Goal: Task Accomplishment & Management: Manage account settings

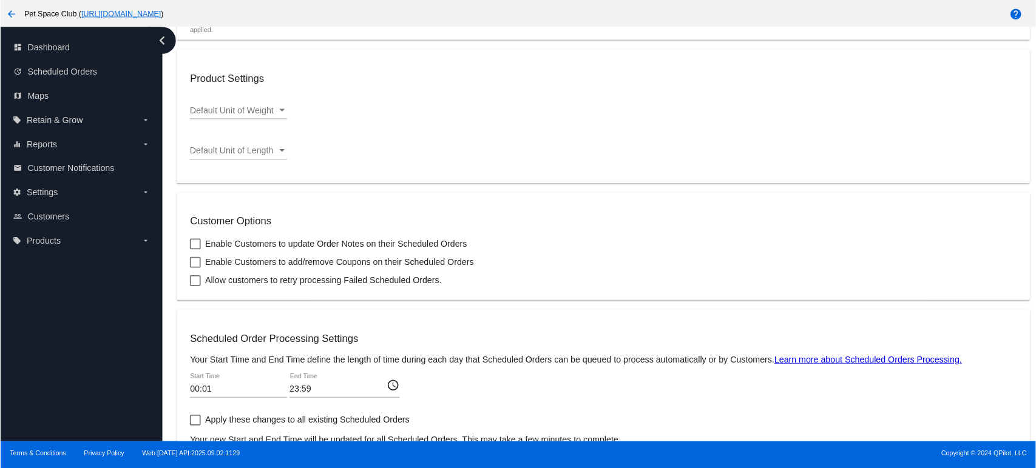
scroll to position [374, 0]
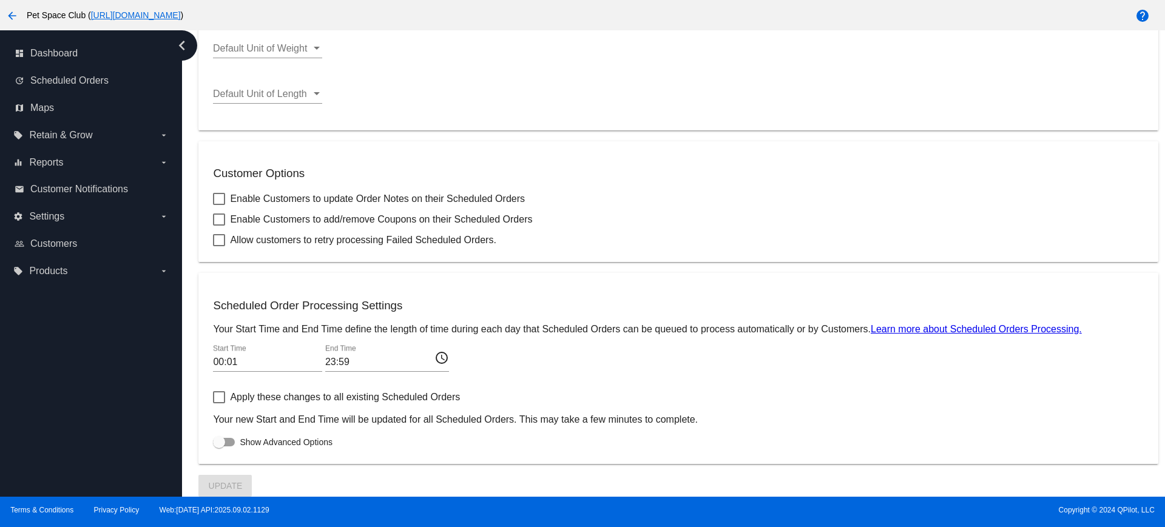
click at [218, 401] on div at bounding box center [219, 397] width 12 height 12
click at [218, 403] on input "Apply these changes to all existing Scheduled Orders" at bounding box center [218, 403] width 1 height 1
checkbox input "true"
click at [76, 387] on div "dashboard Dashboard update Scheduled Orders map Maps local_offer Retain & Grow …" at bounding box center [91, 263] width 182 height 467
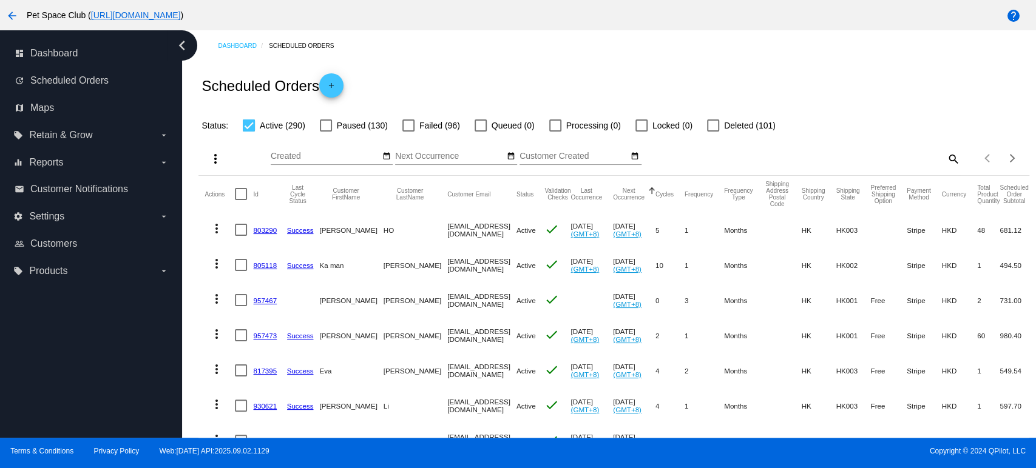
click at [945, 159] on mat-icon "search" at bounding box center [952, 158] width 15 height 19
click at [875, 160] on input "Search" at bounding box center [856, 157] width 207 height 10
paste input "938835"
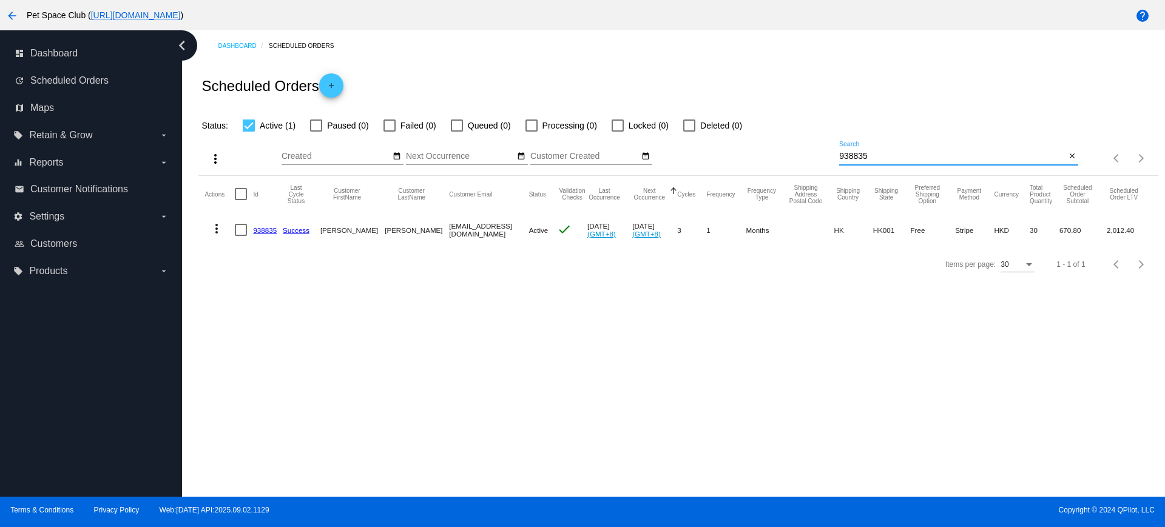
drag, startPoint x: 875, startPoint y: 158, endPoint x: 835, endPoint y: 161, distance: 40.2
click at [807, 159] on div "more_vert Sep Jan Feb Mar Apr 1" at bounding box center [677, 154] width 959 height 43
paste input "vickyy_wong@yahoo.com"
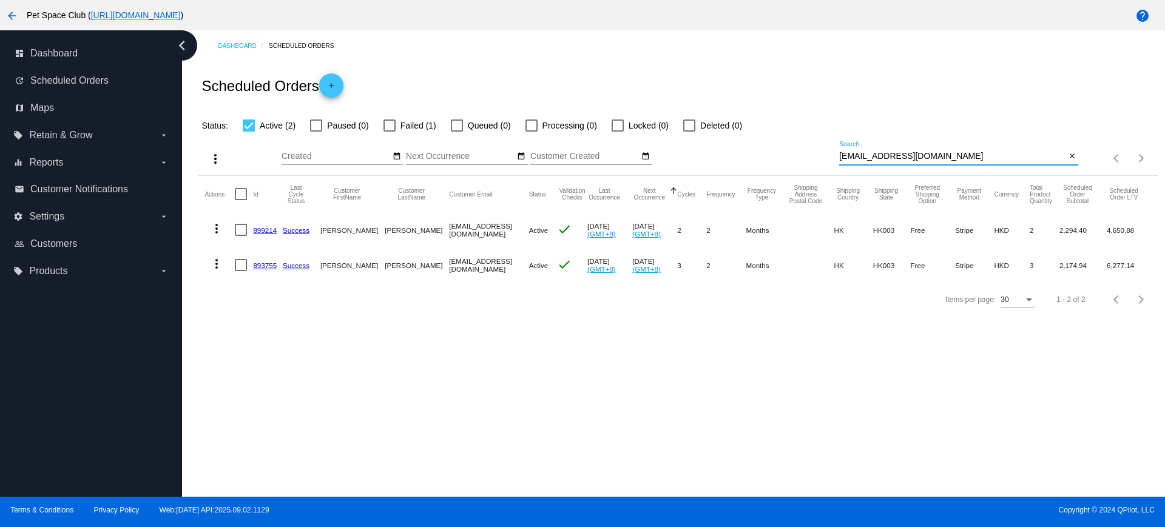
type input "vickyy_wong@yahoo.com"
drag, startPoint x: 938, startPoint y: 155, endPoint x: 795, endPoint y: 149, distance: 143.3
click at [795, 149] on div "more_vert Sep Jan Feb Mar Apr 1" at bounding box center [677, 154] width 959 height 43
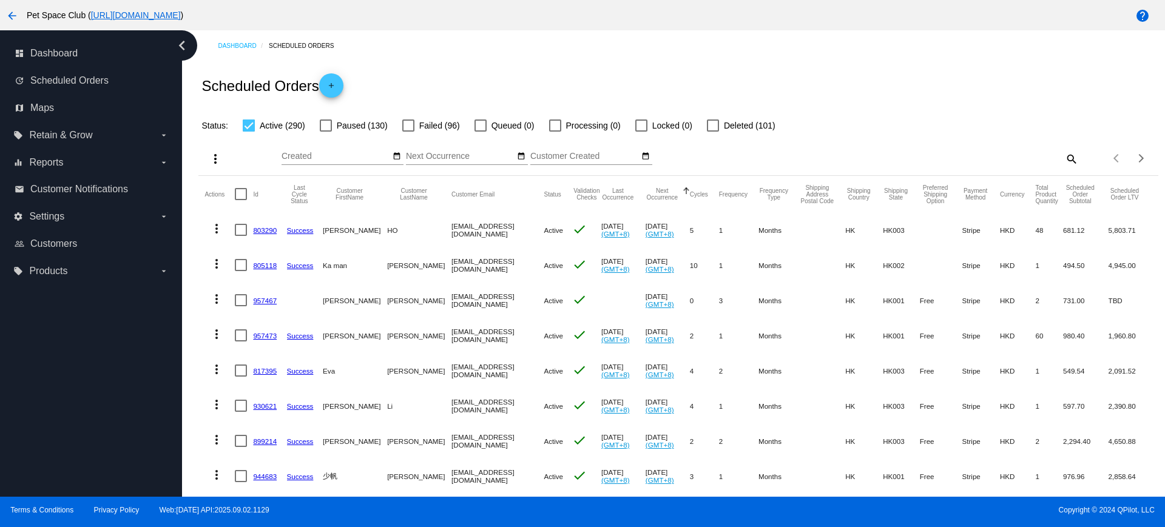
click at [834, 79] on div "Scheduled Orders add" at bounding box center [677, 85] width 959 height 49
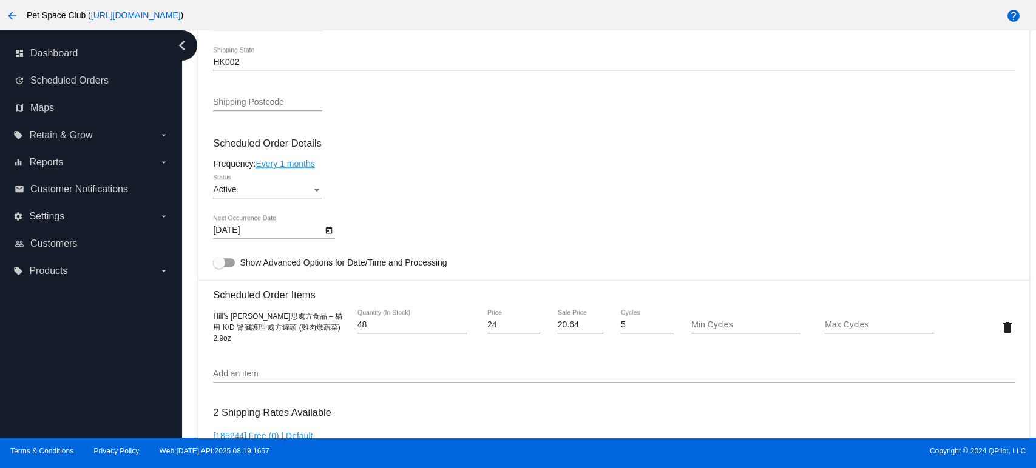
scroll to position [607, 0]
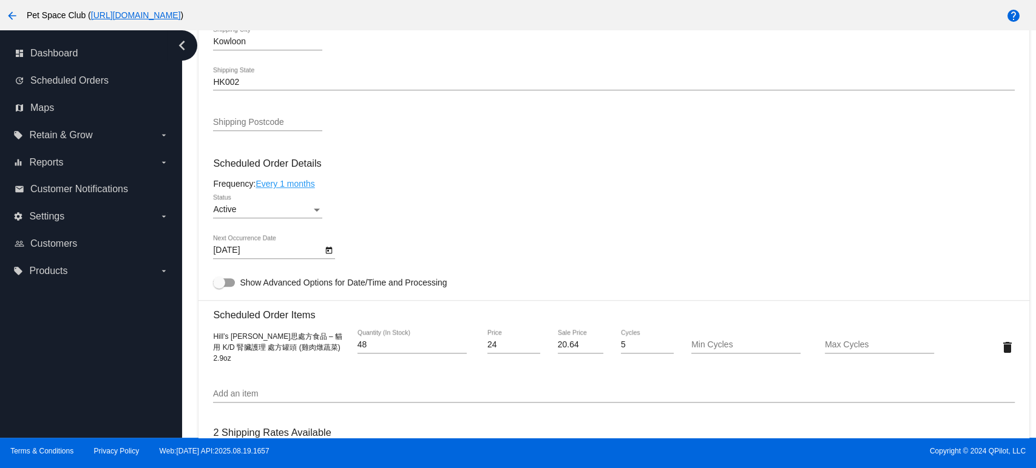
drag, startPoint x: 163, startPoint y: 325, endPoint x: 198, endPoint y: 321, distance: 35.4
click at [163, 325] on div "dashboard Dashboard update Scheduled Orders map Maps local_offer Retain & Grow …" at bounding box center [91, 234] width 182 height 408
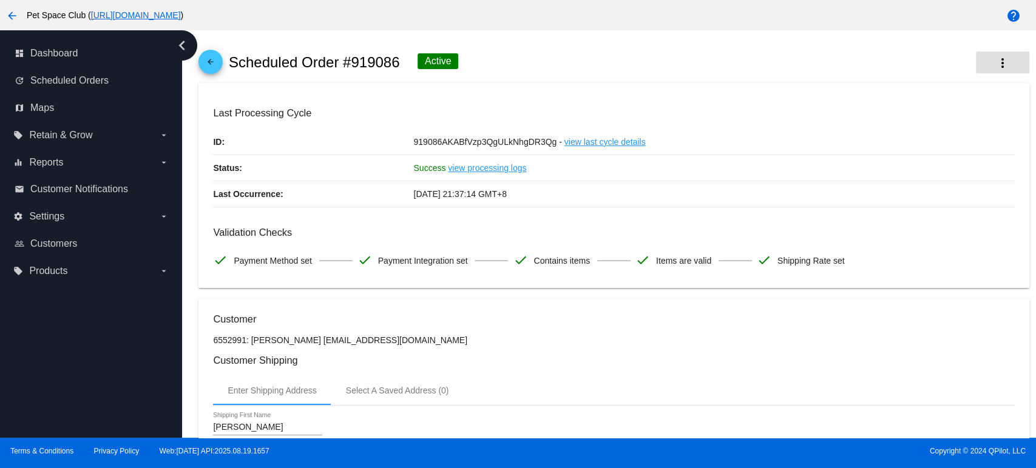
scroll to position [0, 0]
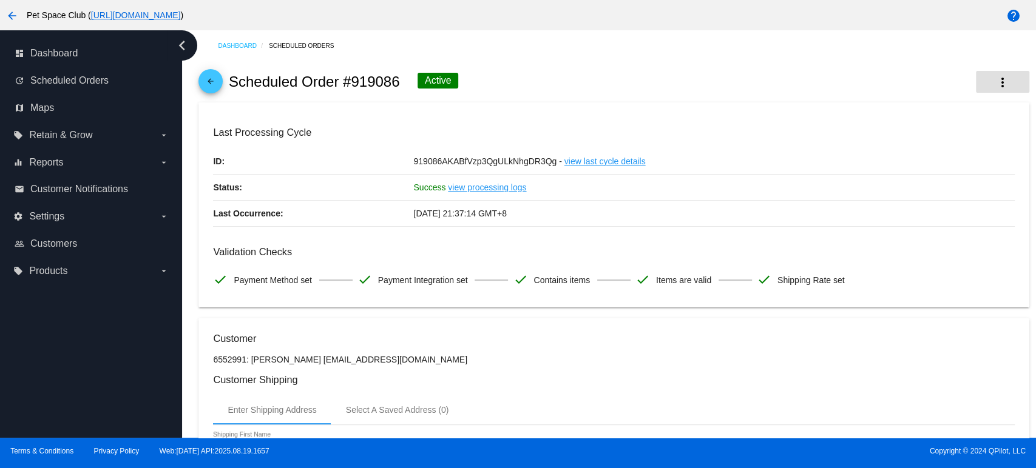
click at [1001, 86] on button "more_vert" at bounding box center [1002, 82] width 53 height 22
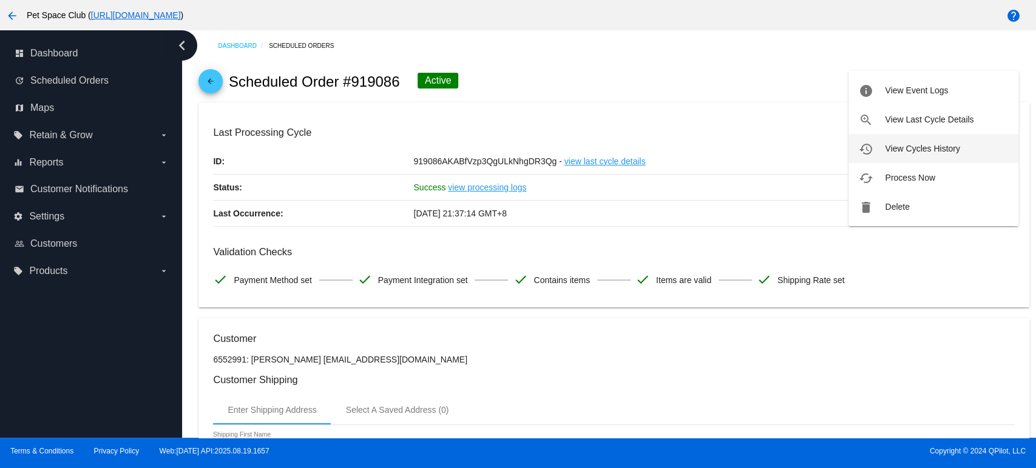
click at [907, 149] on span "View Cycles History" at bounding box center [922, 149] width 75 height 10
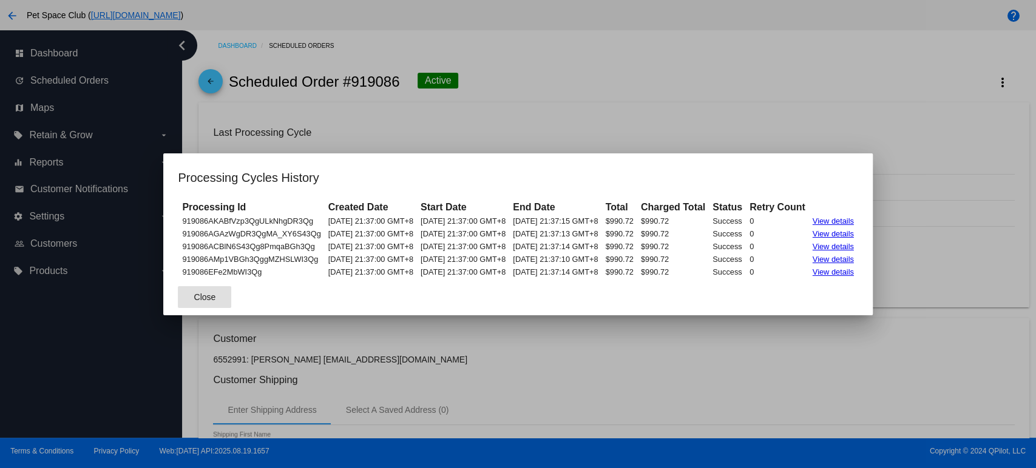
click at [178, 299] on button "Close" at bounding box center [204, 297] width 53 height 22
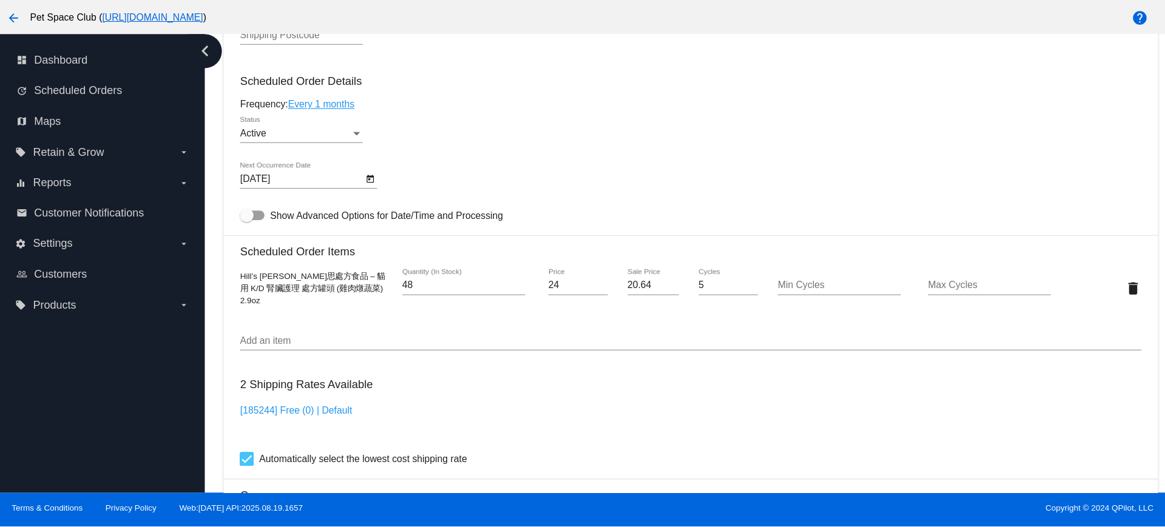
scroll to position [674, 0]
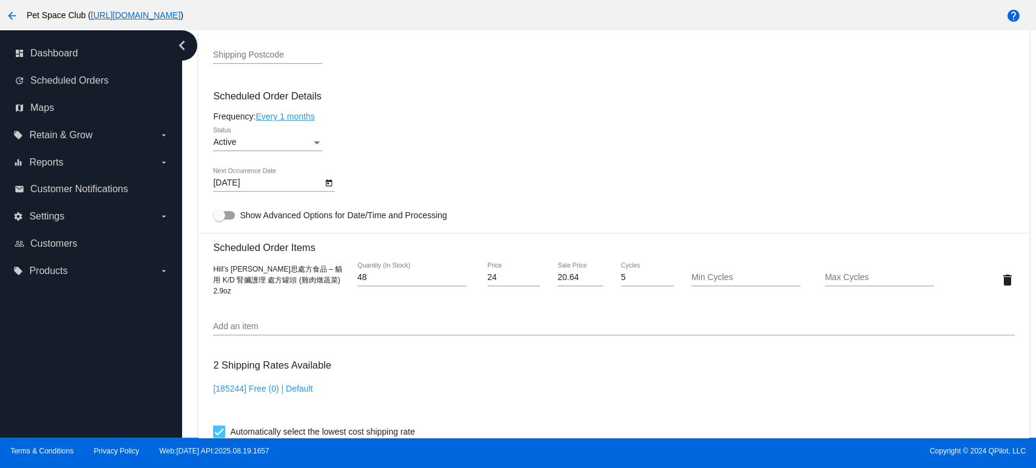
drag, startPoint x: 160, startPoint y: 363, endPoint x: 183, endPoint y: 214, distance: 150.3
click at [160, 363] on div "dashboard Dashboard update Scheduled Orders map Maps local_offer Retain & Grow …" at bounding box center [91, 234] width 182 height 408
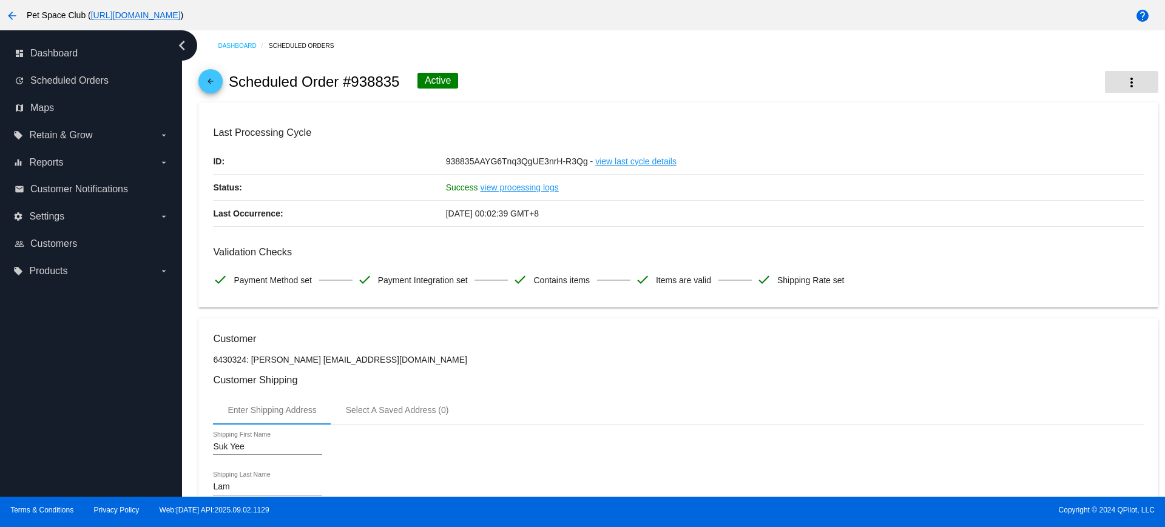
click at [1035, 83] on mat-icon "more_vert" at bounding box center [1131, 82] width 15 height 15
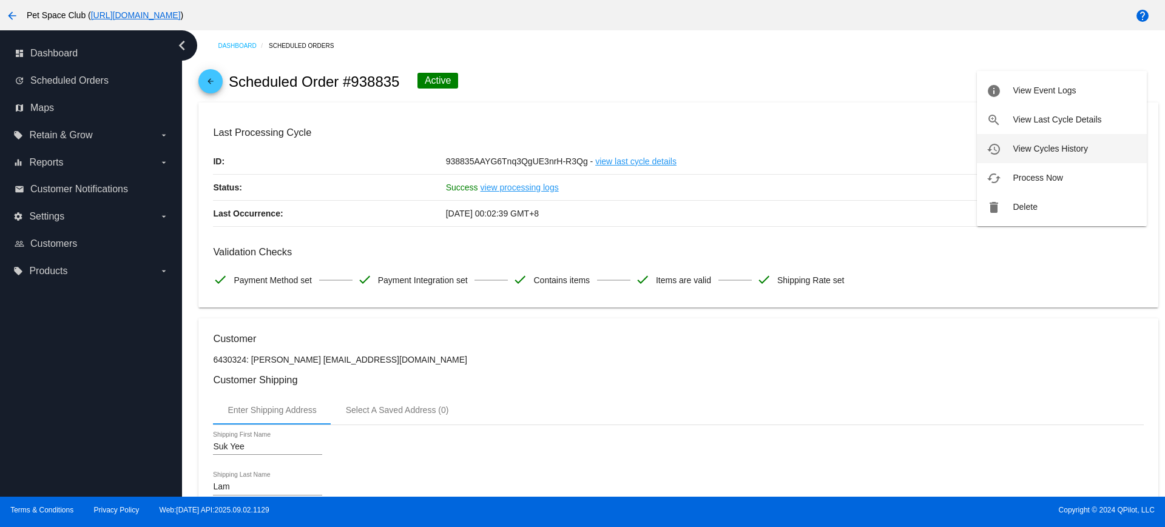
click at [1032, 145] on span "View Cycles History" at bounding box center [1050, 149] width 75 height 10
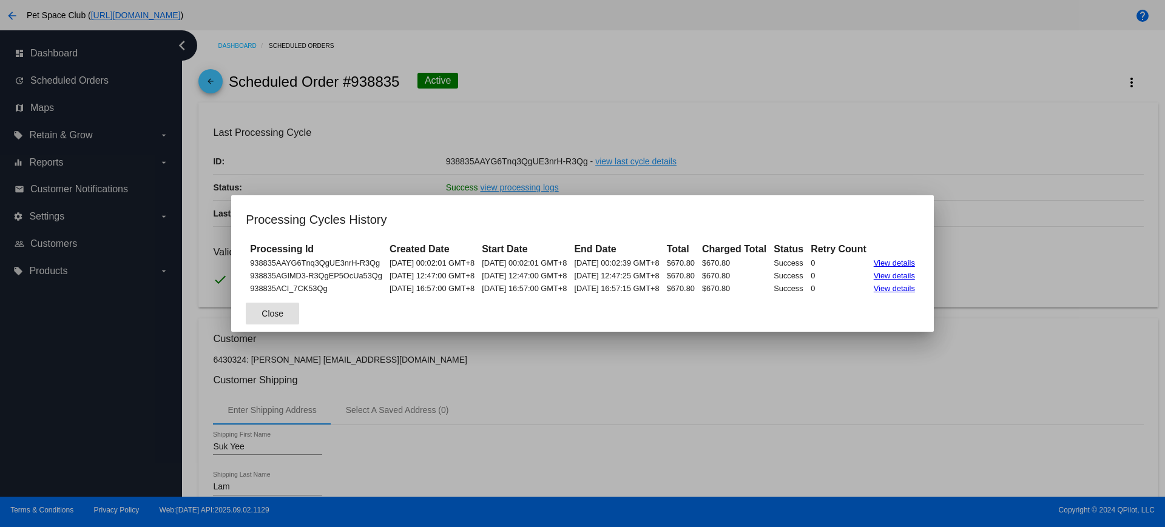
click at [261, 318] on span "Close" at bounding box center [272, 314] width 22 height 10
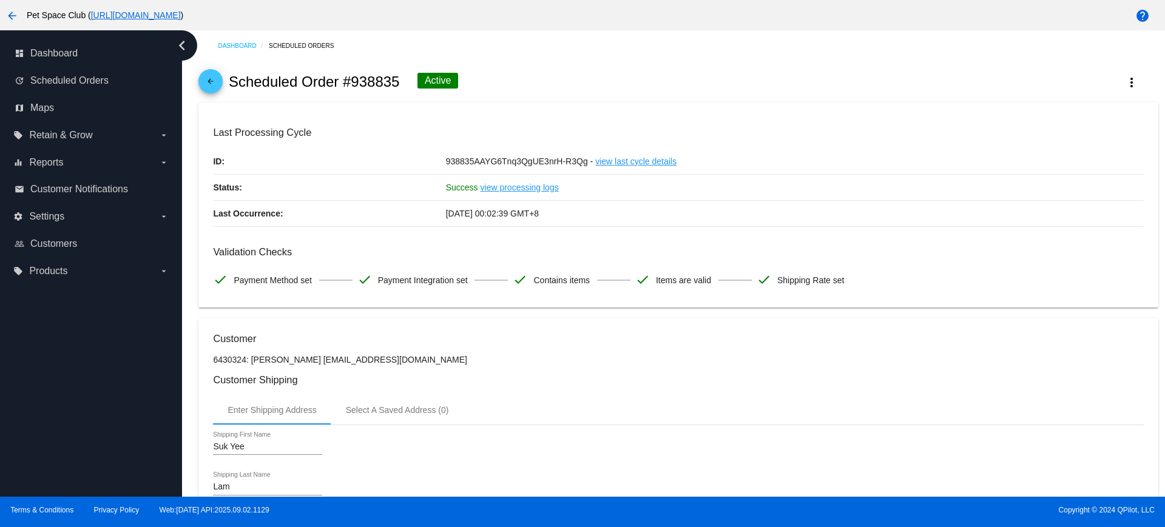
click at [184, 255] on div "Dashboard Scheduled Orders arrow_back Scheduled Order #938835 Active more_vert …" at bounding box center [673, 263] width 983 height 467
drag, startPoint x: 399, startPoint y: 81, endPoint x: 353, endPoint y: 81, distance: 45.5
click at [353, 81] on h2 "Scheduled Order #938835" at bounding box center [314, 81] width 171 height 17
copy h2 "938835"
click at [585, 77] on div "arrow_back Scheduled Order #938835 Active more_vert" at bounding box center [677, 81] width 959 height 41
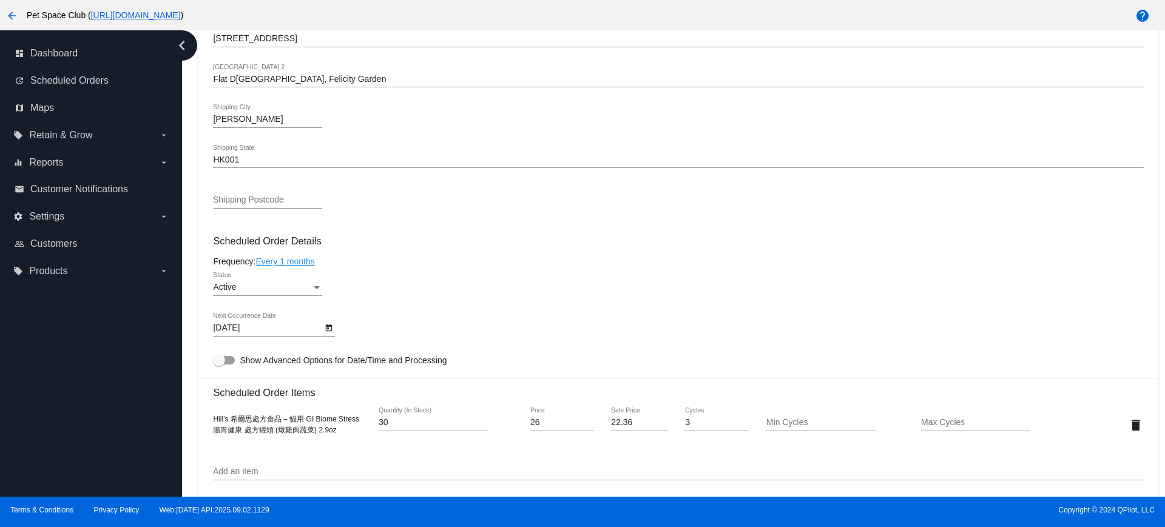
scroll to position [607, 0]
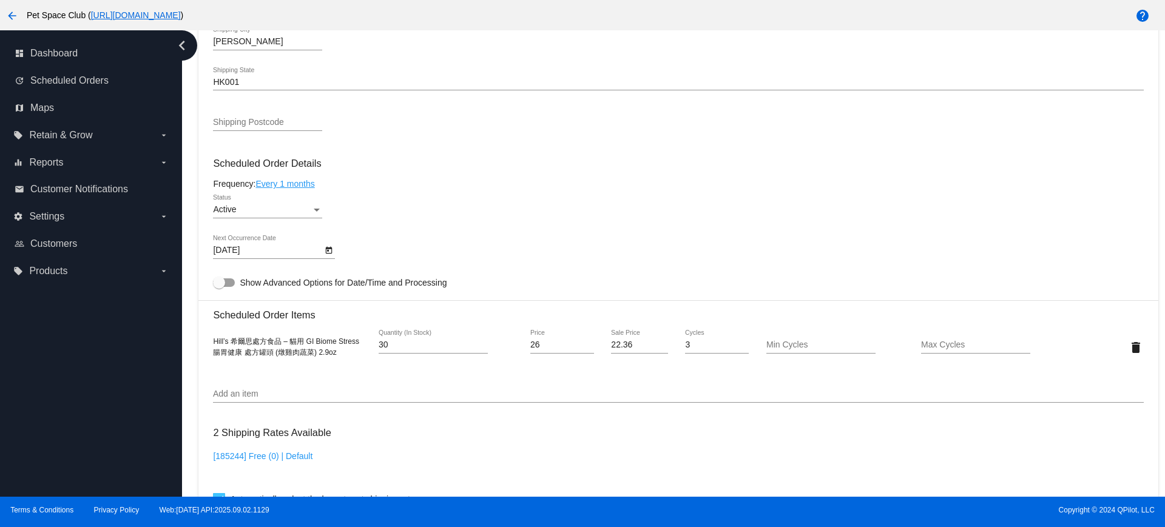
drag, startPoint x: 186, startPoint y: 153, endPoint x: 248, endPoint y: 172, distance: 64.1
click at [186, 153] on div "Dashboard Scheduled Orders arrow_back Scheduled Order #938835 Active more_vert …" at bounding box center [673, 263] width 983 height 467
click at [187, 371] on div "Dashboard Scheduled Orders arrow_back Scheduled Order #938835 Active more_vert …" at bounding box center [673, 263] width 983 height 467
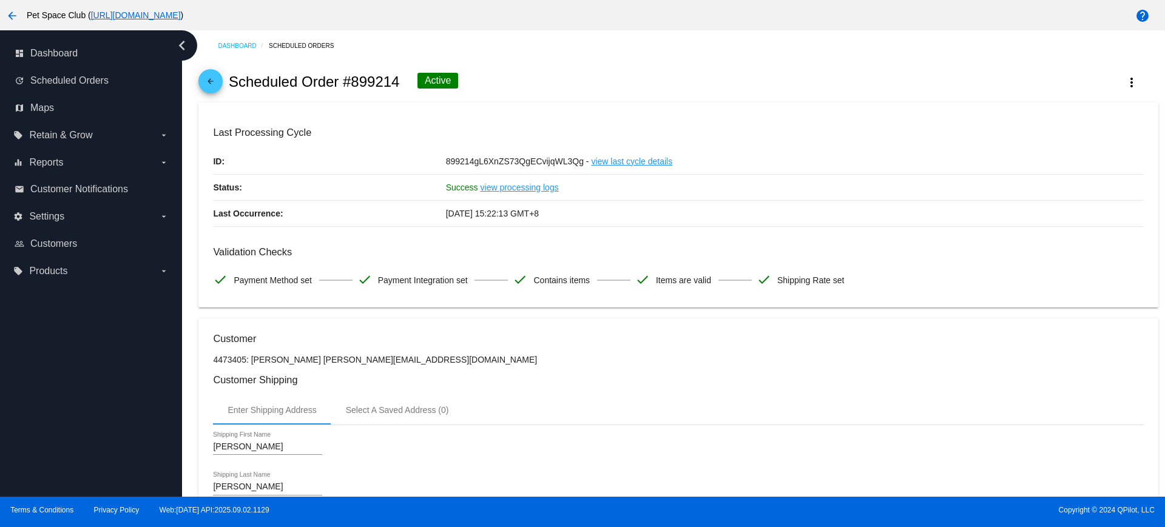
drag, startPoint x: 400, startPoint y: 85, endPoint x: 351, endPoint y: 84, distance: 48.6
click at [351, 84] on div "arrow_back Scheduled Order #899214 Active more_vert" at bounding box center [677, 81] width 959 height 41
copy h2 "899214"
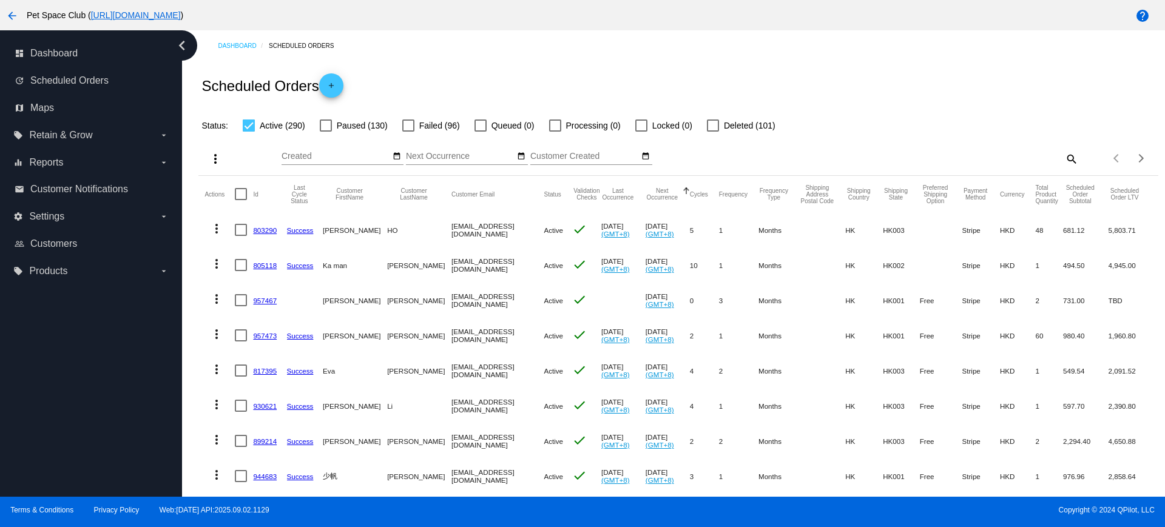
click at [188, 388] on div "Dashboard Scheduled Orders Scheduled Orders add Status: Active (290) Paused (13…" at bounding box center [673, 263] width 983 height 467
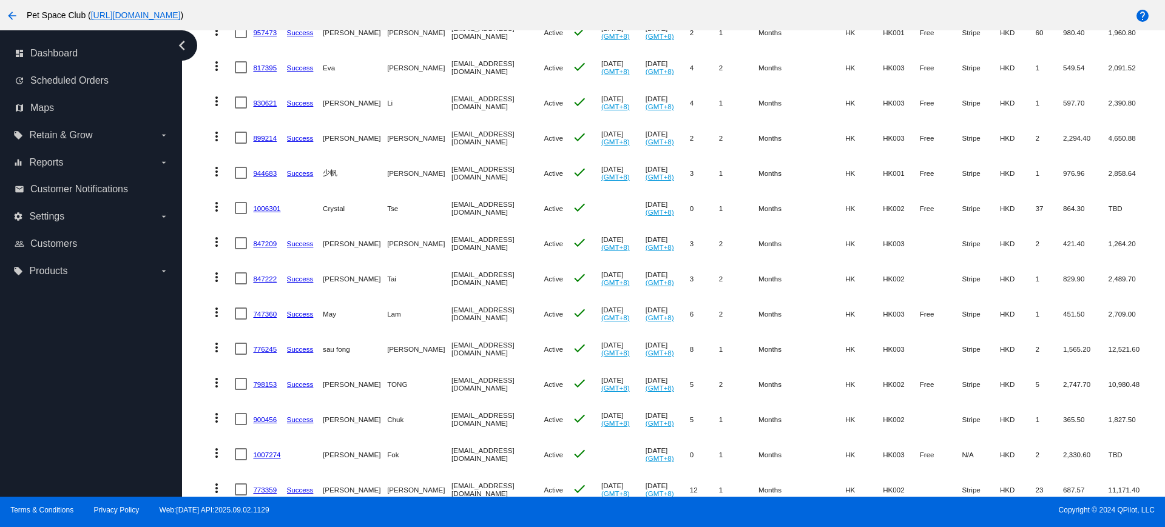
scroll to position [379, 0]
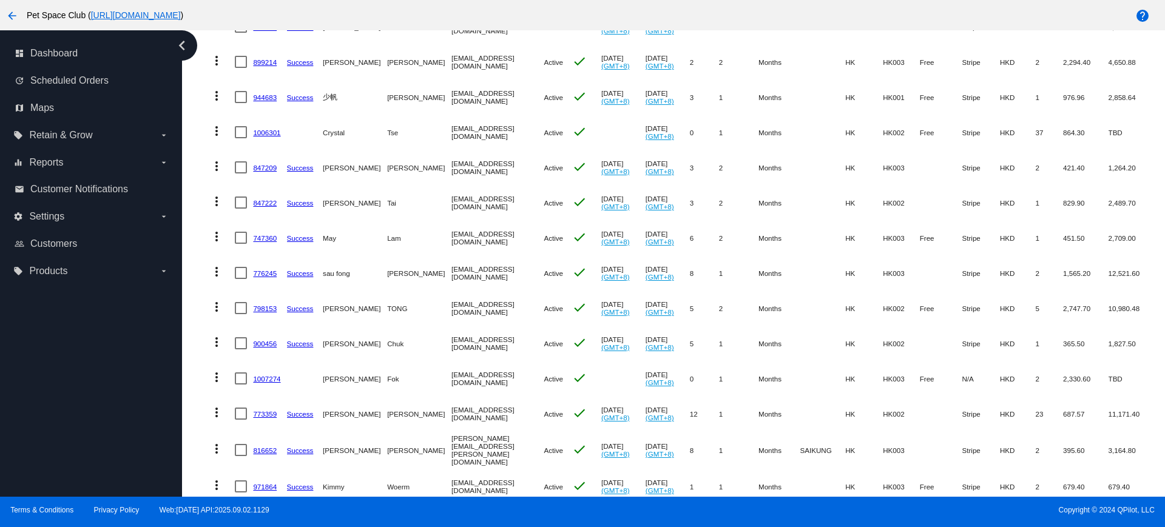
click at [207, 367] on button "more_vert" at bounding box center [216, 376] width 24 height 24
click at [191, 393] on div at bounding box center [582, 263] width 1165 height 527
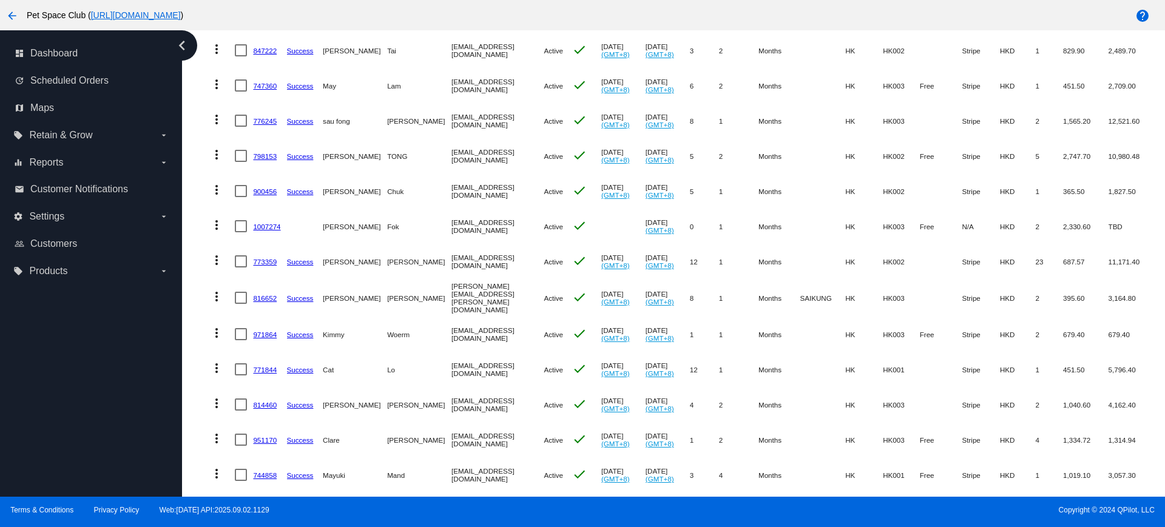
scroll to position [531, 0]
click at [203, 302] on mat-table "Actions Id Last Cycle Status Customer FirstName Customer LastName Customer Emai…" at bounding box center [677, 192] width 959 height 1095
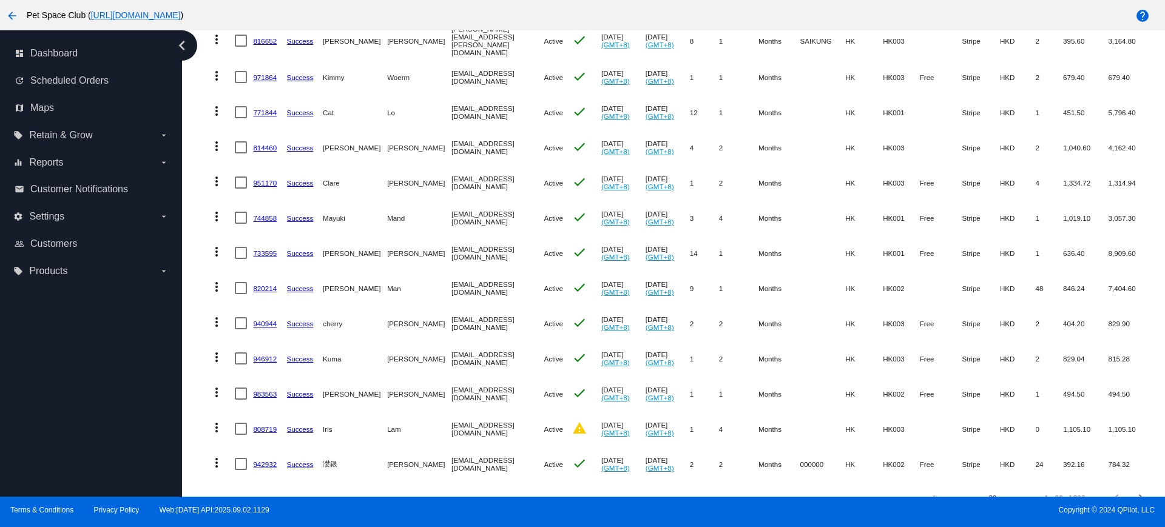
scroll to position [817, 0]
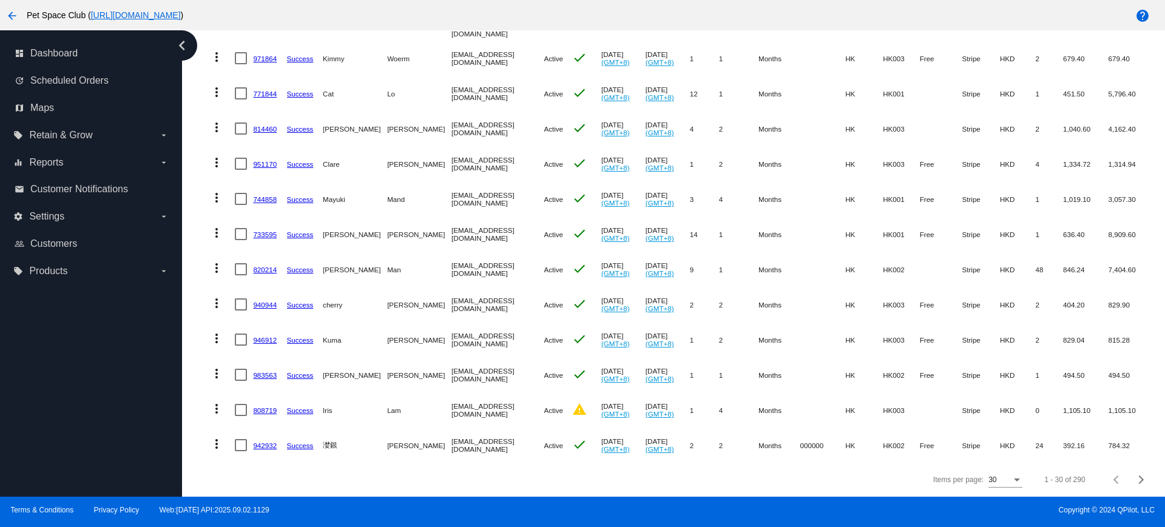
drag, startPoint x: 273, startPoint y: 116, endPoint x: 263, endPoint y: 81, distance: 36.7
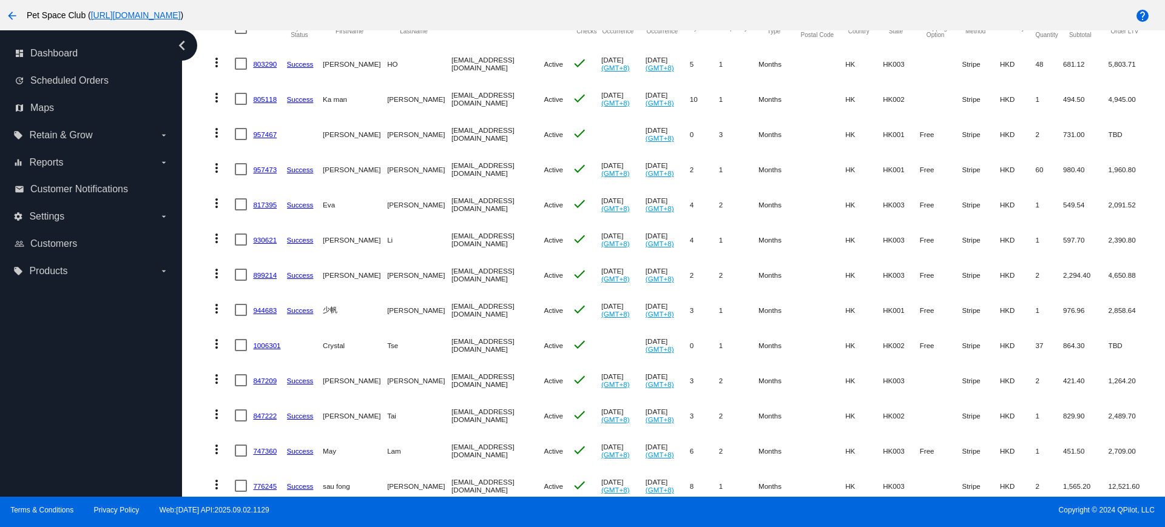
scroll to position [134, 0]
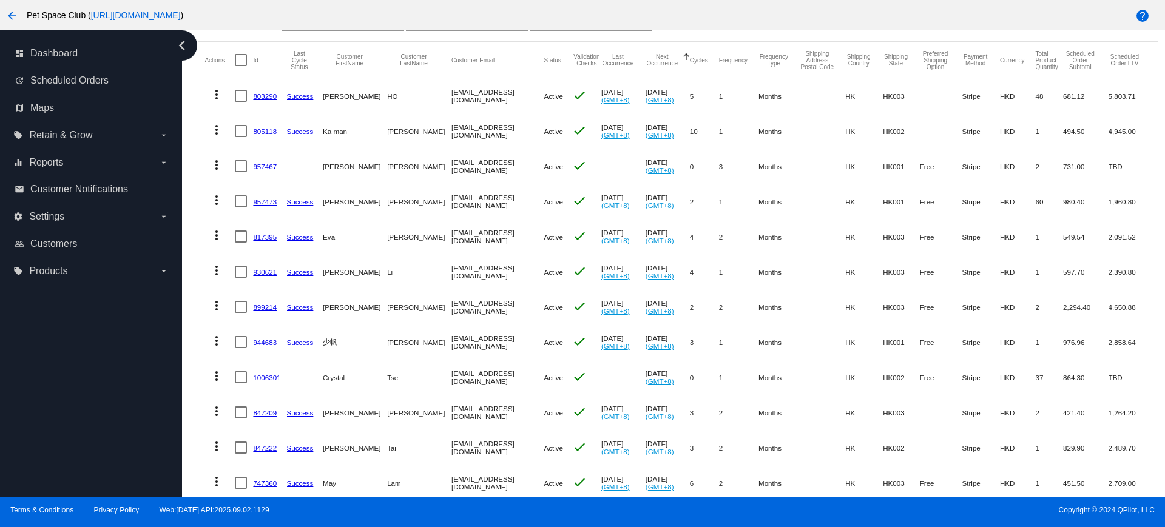
click at [265, 99] on link "803290" at bounding box center [265, 96] width 24 height 8
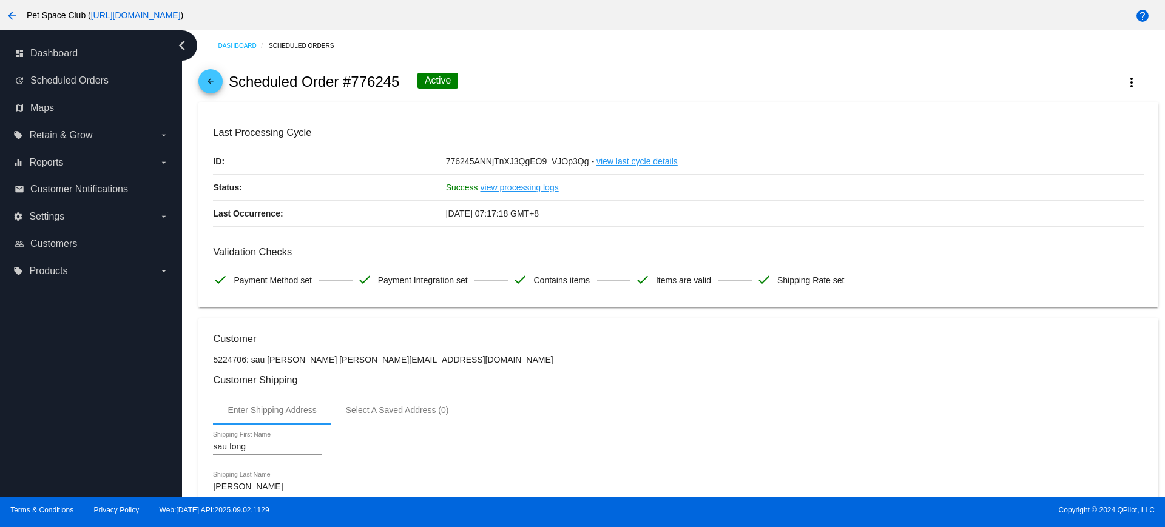
drag, startPoint x: 402, startPoint y: 81, endPoint x: 352, endPoint y: 81, distance: 49.8
click at [352, 81] on div "arrow_back Scheduled Order #776245 Active more_vert" at bounding box center [677, 81] width 959 height 41
copy h2 "776245"
click at [502, 71] on div "arrow_back Scheduled Order #776245 Active more_vert" at bounding box center [677, 81] width 959 height 41
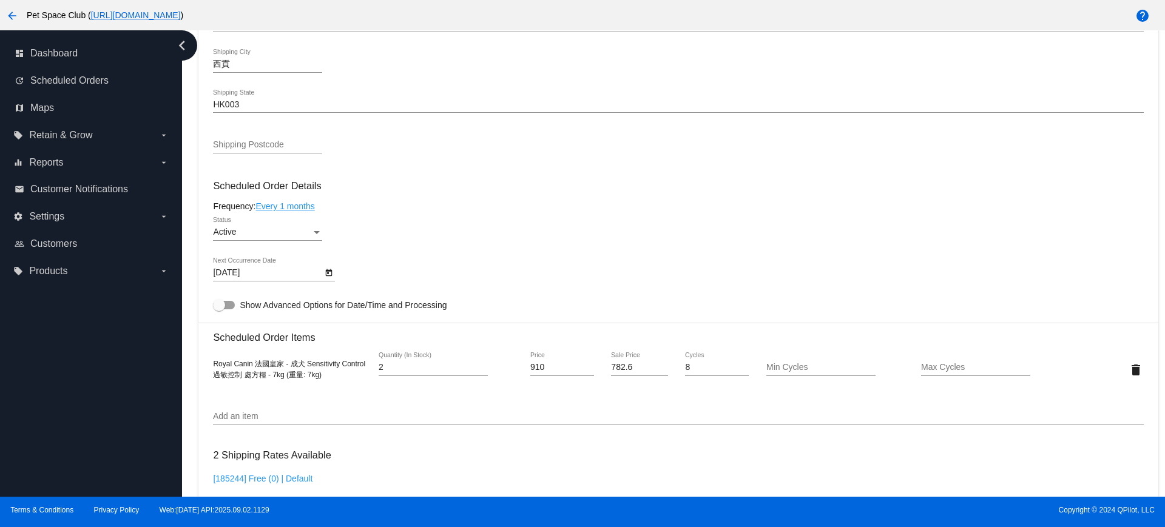
scroll to position [607, 0]
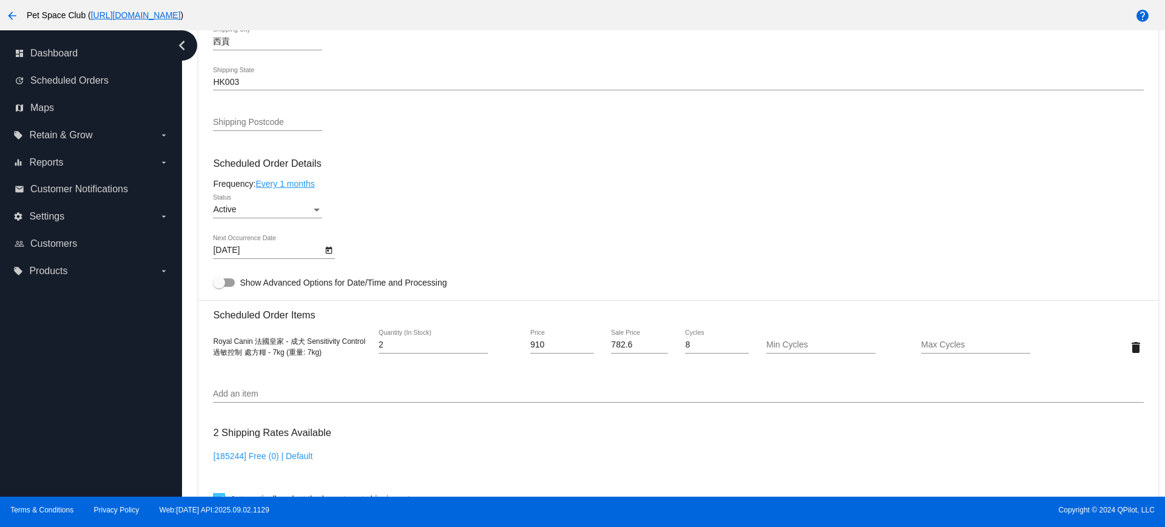
drag, startPoint x: 186, startPoint y: 163, endPoint x: 195, endPoint y: 162, distance: 8.6
click at [186, 163] on div "Dashboard Scheduled Orders arrow_back Scheduled Order #776245 Active more_vert …" at bounding box center [673, 263] width 983 height 467
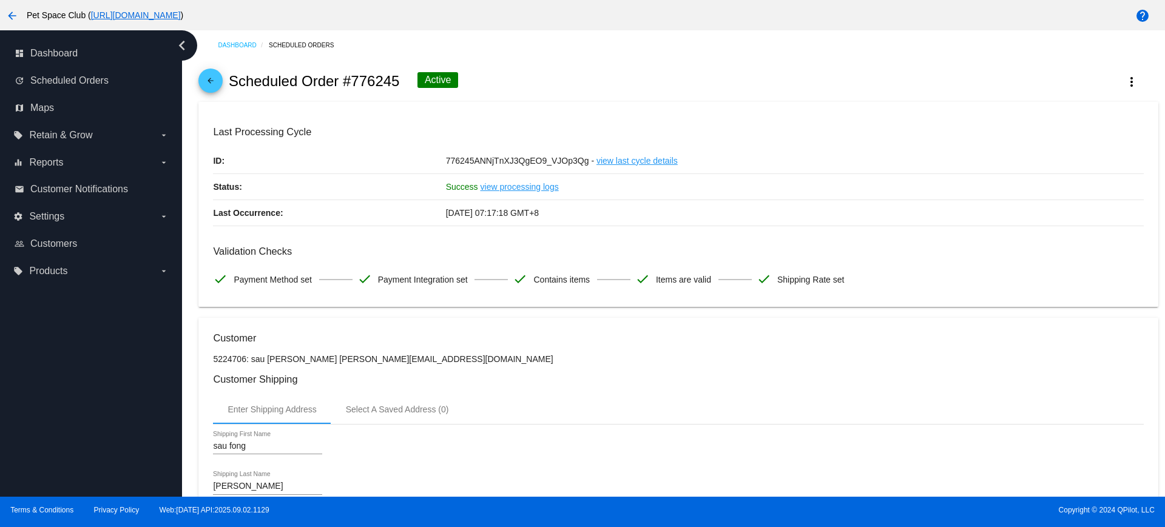
scroll to position [0, 0]
drag, startPoint x: 397, startPoint y: 84, endPoint x: 351, endPoint y: 81, distance: 46.9
click at [351, 81] on div "arrow_back Scheduled Order #776245 Active more_vert" at bounding box center [677, 81] width 959 height 41
copy h2 "776245"
click at [530, 81] on div "arrow_back Scheduled Order #776245 Active more_vert" at bounding box center [677, 81] width 959 height 41
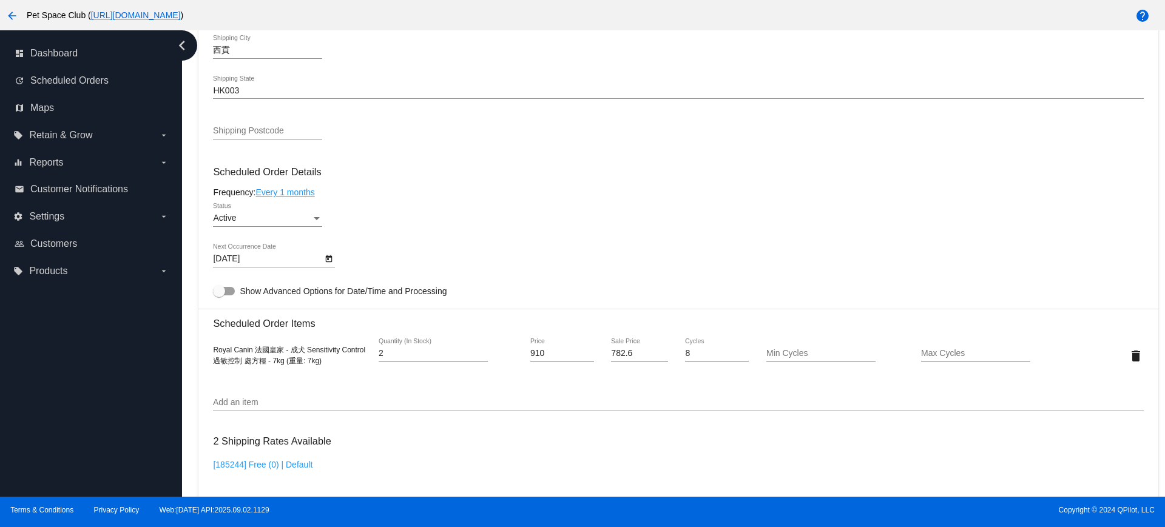
scroll to position [683, 0]
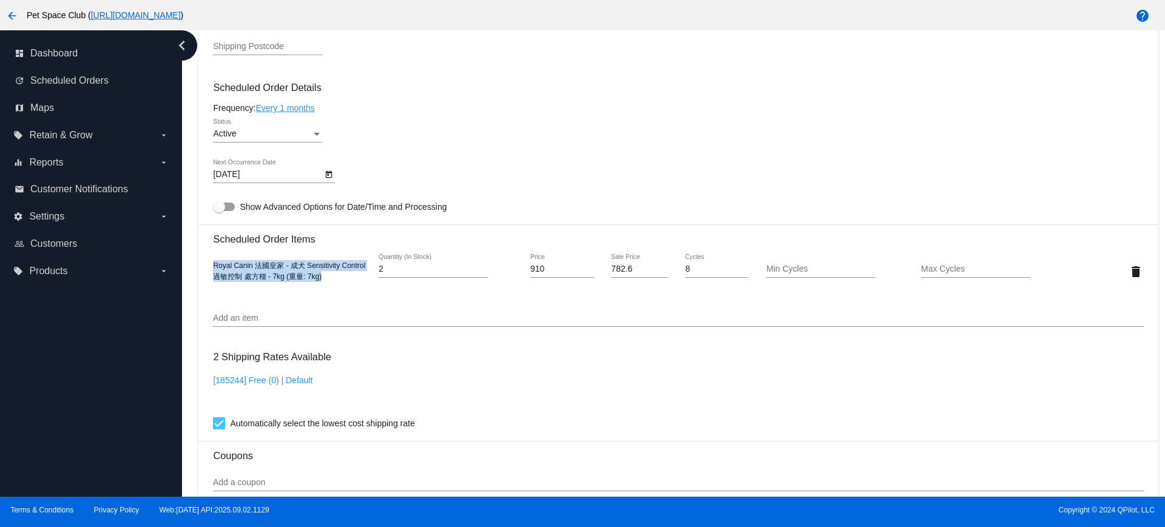
drag, startPoint x: 323, startPoint y: 278, endPoint x: 275, endPoint y: 290, distance: 49.4
click at [211, 264] on mat-card "Customer 5224706: sau fong choi fongfong_bert@yahoo.com.hk Customer Shipping En…" at bounding box center [677, 242] width 959 height 1213
copy span "Royal Canin 法國皇家 - 成犬 Sensitivity Control 過敏控制 處方糧 - 7kg (重量: 7kg)"
drag, startPoint x: 194, startPoint y: 204, endPoint x: 254, endPoint y: 153, distance: 79.2
click at [194, 204] on div "Dashboard Scheduled Orders arrow_back Scheduled Order #776245 Active more_vert …" at bounding box center [678, 99] width 973 height 1502
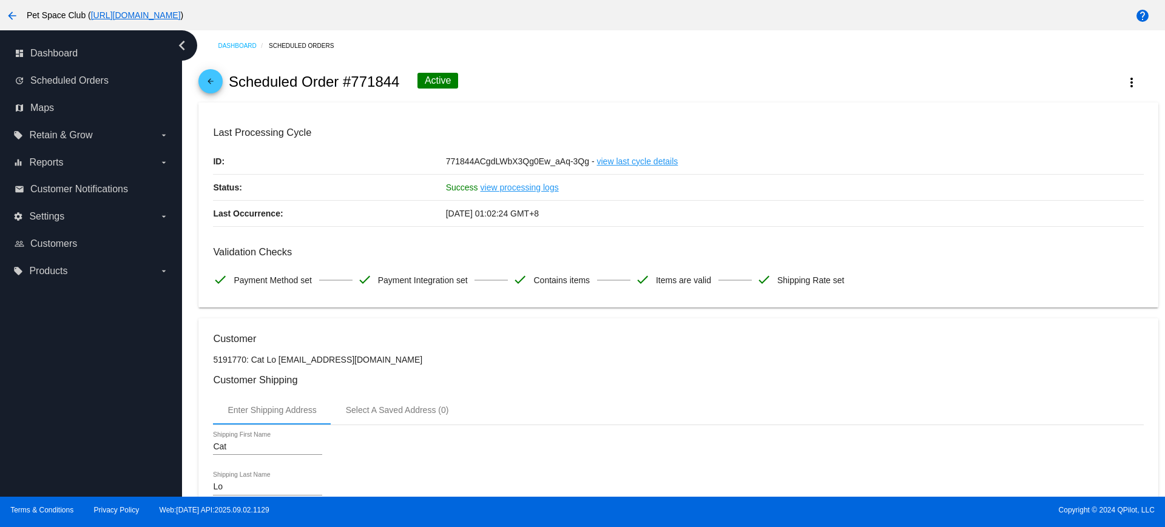
drag, startPoint x: 402, startPoint y: 81, endPoint x: 354, endPoint y: 78, distance: 47.4
click at [354, 78] on div "arrow_back Scheduled Order #771844 Active more_vert" at bounding box center [677, 81] width 959 height 41
copy h2 "771844"
click at [553, 66] on div "arrow_back Scheduled Order #771844 Active more_vert" at bounding box center [677, 81] width 959 height 41
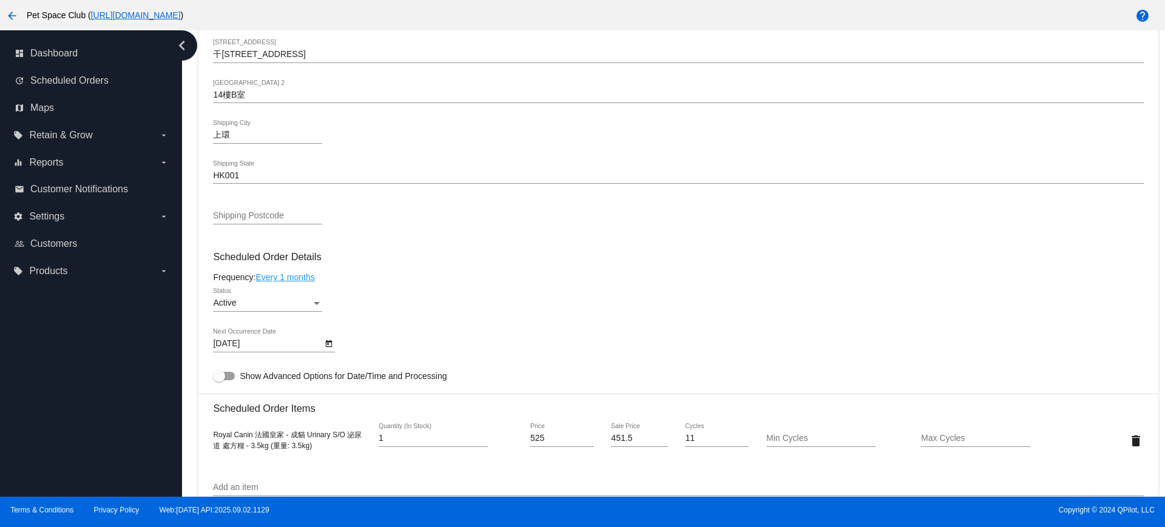
scroll to position [607, 0]
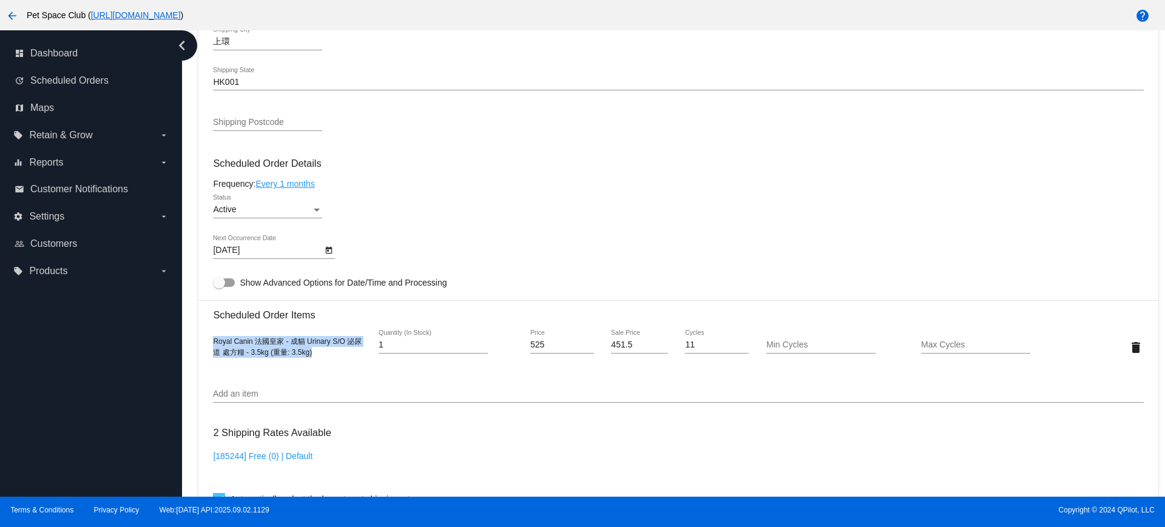
drag, startPoint x: 321, startPoint y: 357, endPoint x: 215, endPoint y: 343, distance: 107.0
click at [215, 343] on div "Royal Canin 法國皇家 - 成貓 Urinary S/O 泌尿道 處方糧 - 3.5kg (重量: 3.5kg)" at bounding box center [290, 347] width 155 height 22
copy span "Royal Canin 法國皇家 - 成貓 Urinary S/O 泌尿道 處方糧 - 3.5kg (重量: 3.5kg)"
click at [196, 345] on div "Dashboard Scheduled Orders arrow_back Scheduled Order #771844 Active more_vert …" at bounding box center [678, 175] width 973 height 1502
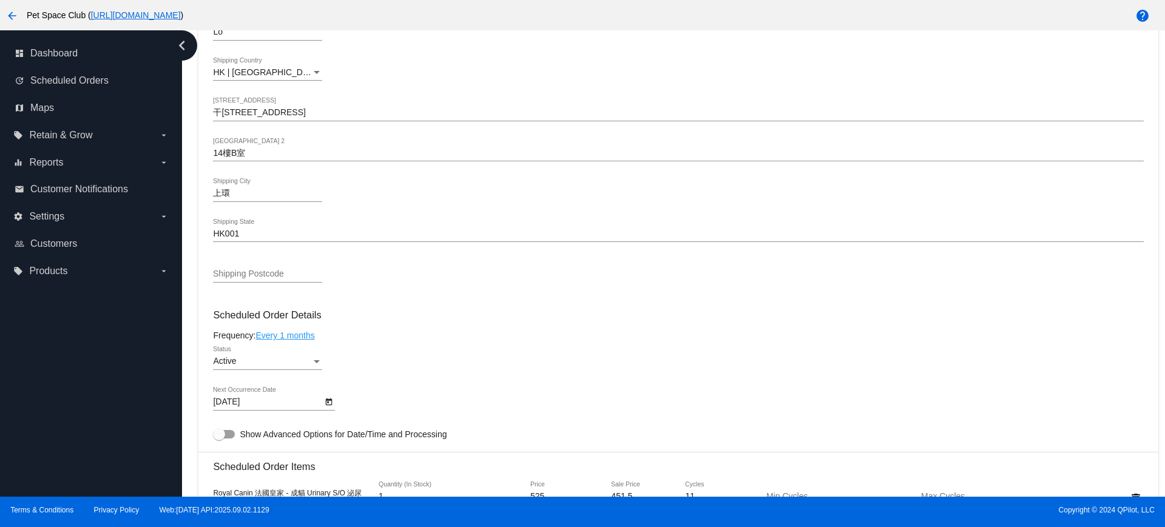
scroll to position [531, 0]
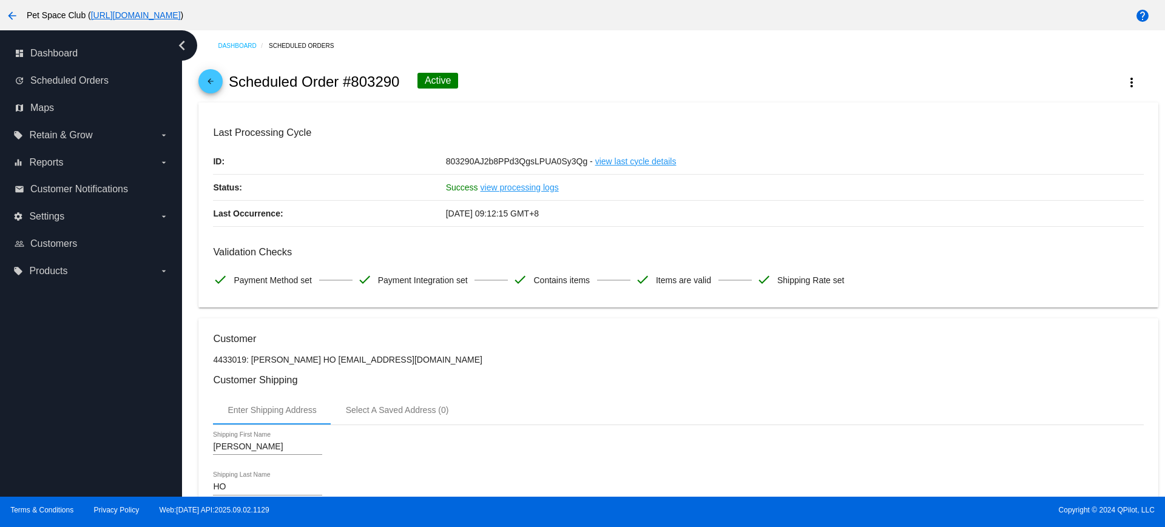
click at [186, 309] on div "Dashboard Scheduled Orders arrow_back Scheduled Order #803290 Active more_vert …" at bounding box center [673, 263] width 983 height 467
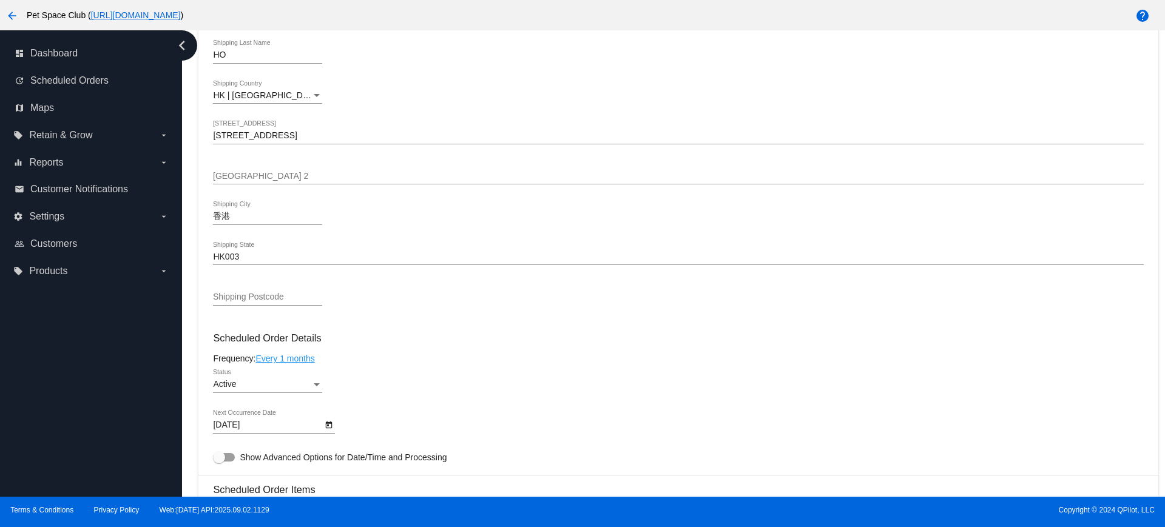
scroll to position [455, 0]
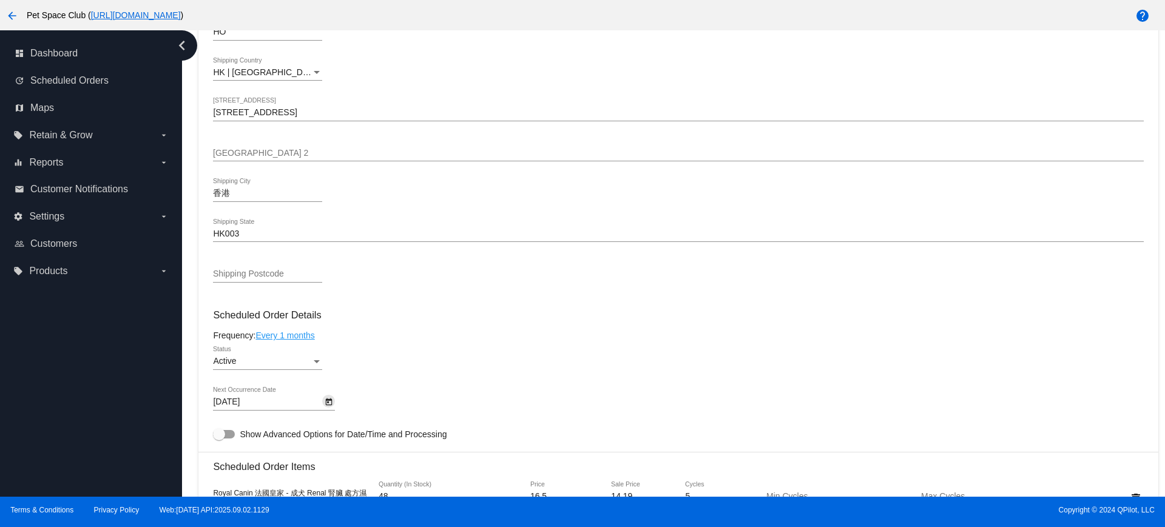
click at [333, 403] on button "Open calendar" at bounding box center [328, 401] width 13 height 13
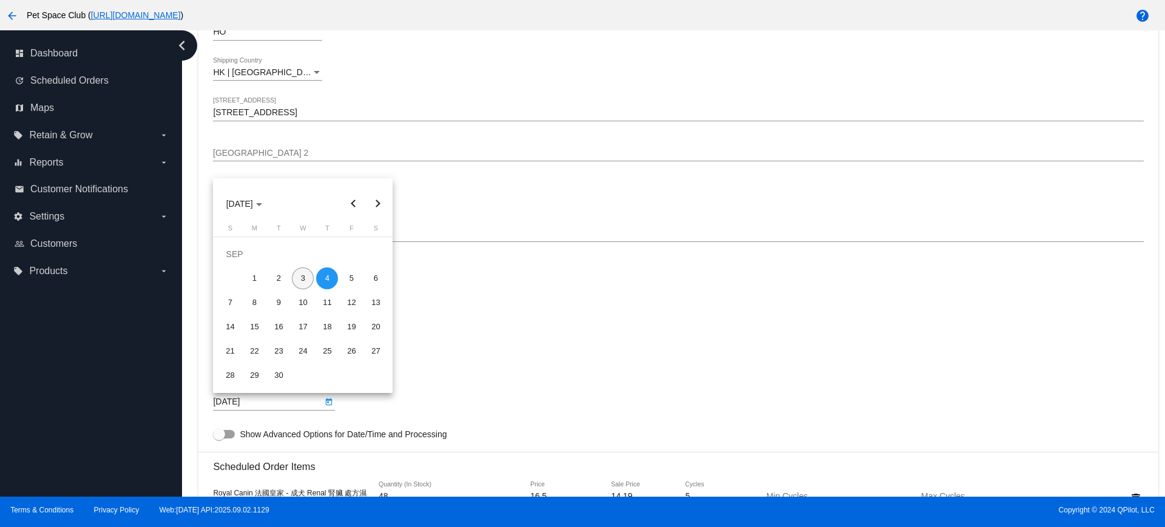
click at [306, 285] on div "3" at bounding box center [303, 279] width 22 height 22
type input "9/3/2025"
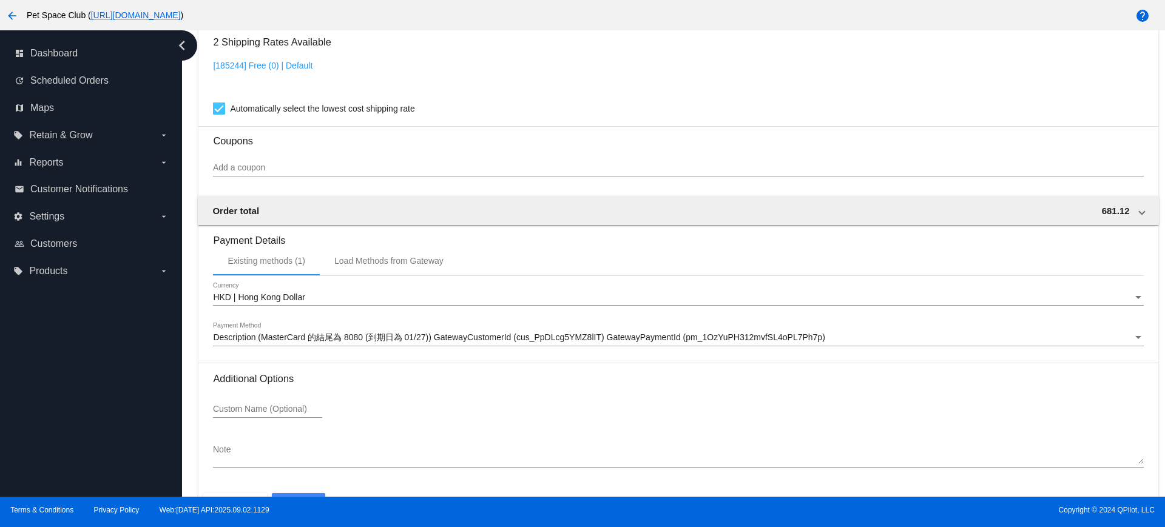
scroll to position [1035, 0]
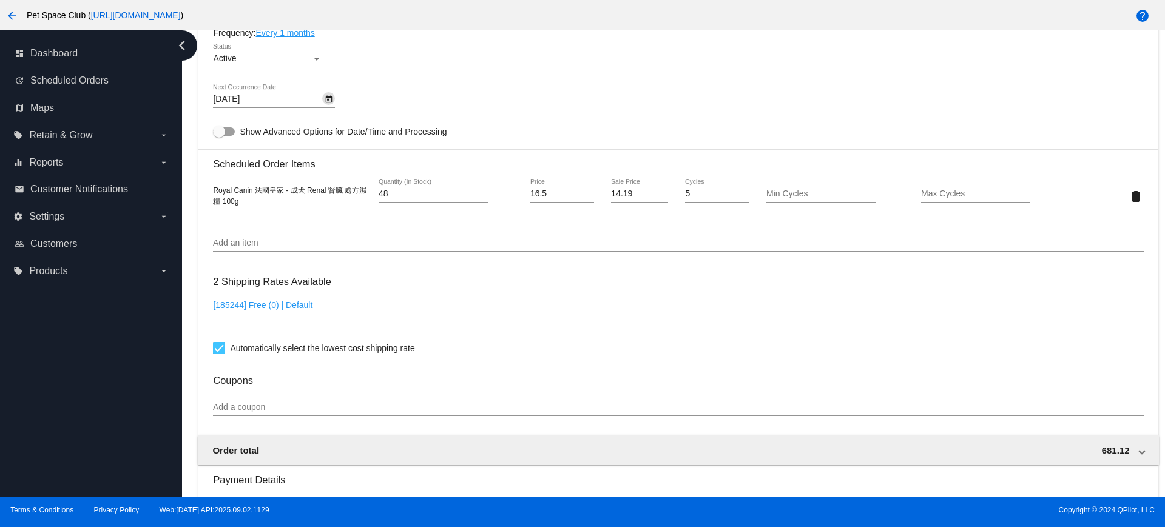
scroll to position [656, 0]
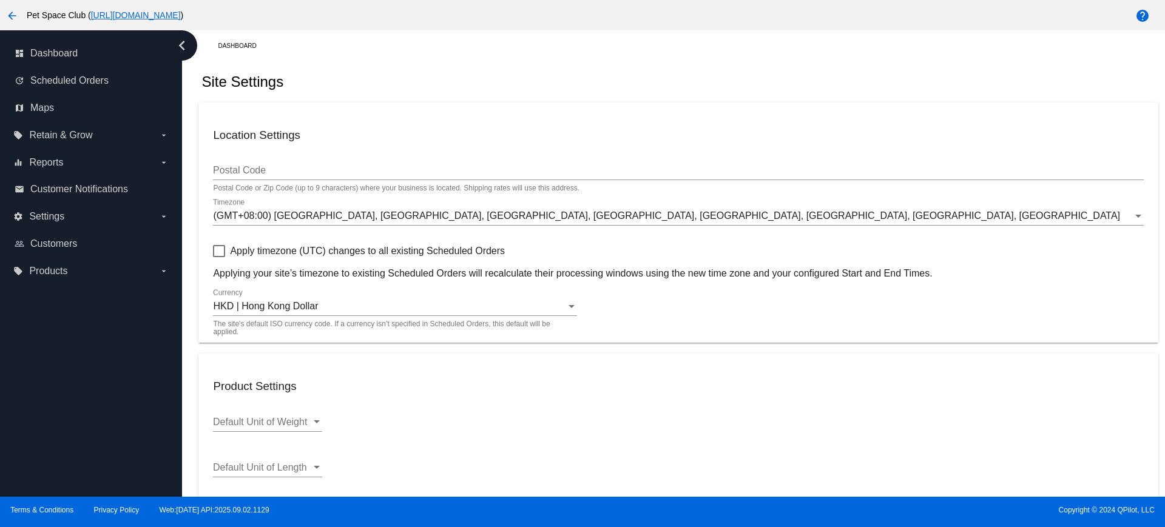
scroll to position [374, 0]
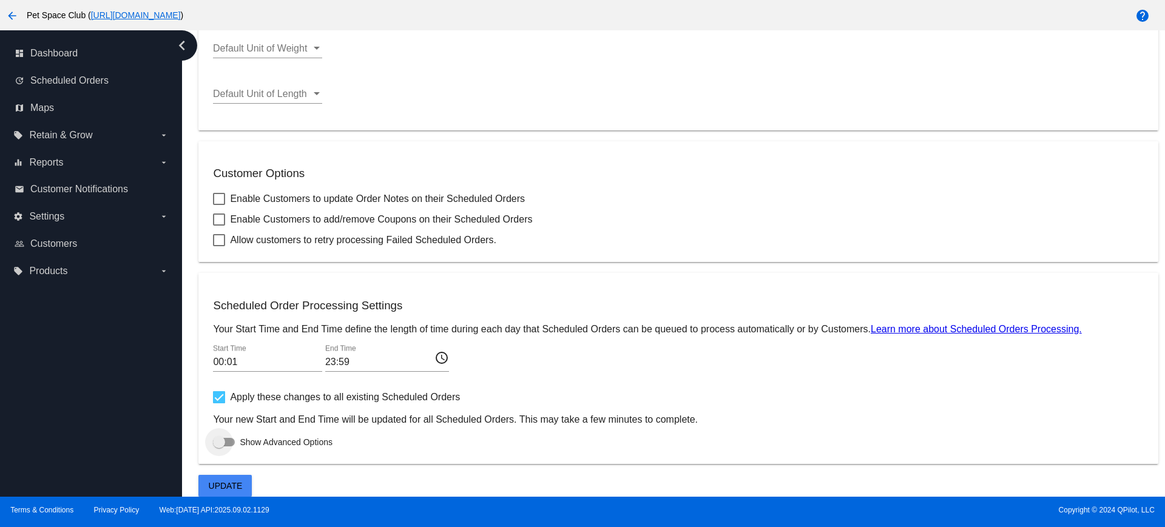
click at [228, 439] on div at bounding box center [224, 442] width 22 height 8
click at [219, 447] on input "Show Advanced Options" at bounding box center [218, 447] width 1 height 1
checkbox input "true"
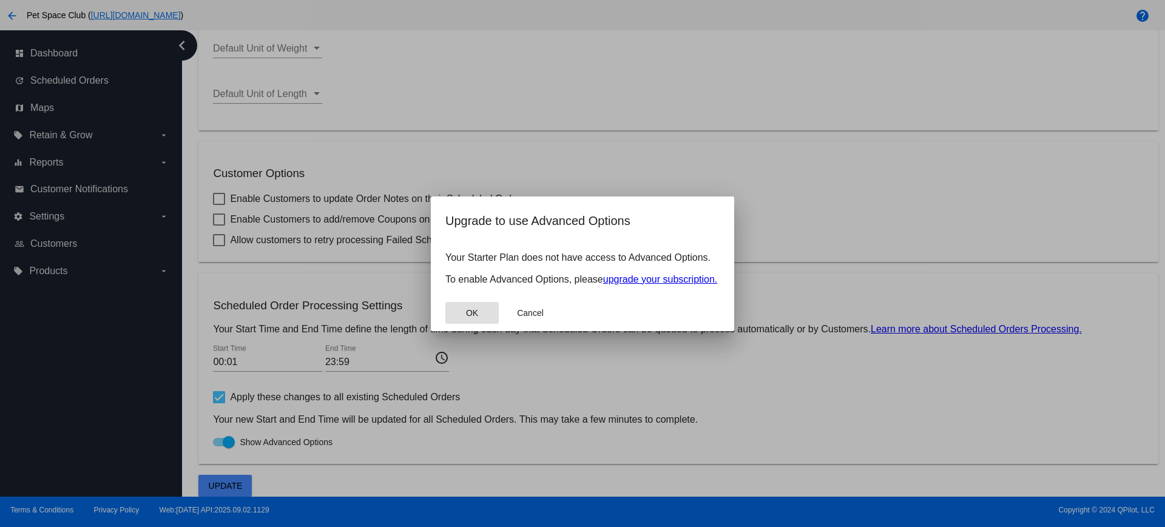
click at [469, 315] on span "OK" at bounding box center [472, 313] width 12 height 10
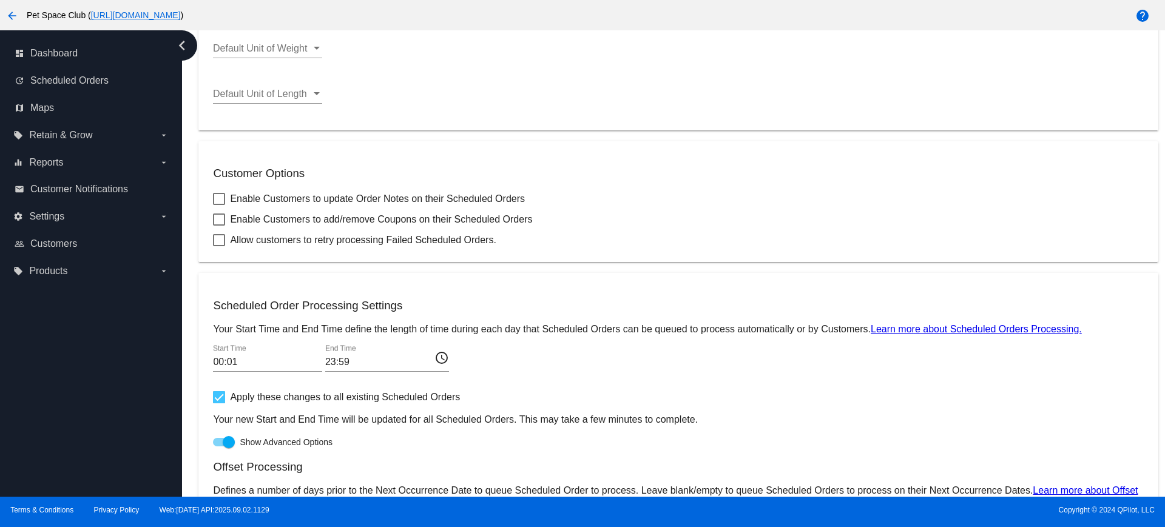
drag, startPoint x: 220, startPoint y: 399, endPoint x: 266, endPoint y: 396, distance: 46.2
click at [221, 399] on div at bounding box center [219, 397] width 12 height 12
click at [219, 403] on input "Apply these changes to all existing Scheduled Orders" at bounding box center [218, 403] width 1 height 1
checkbox input "false"
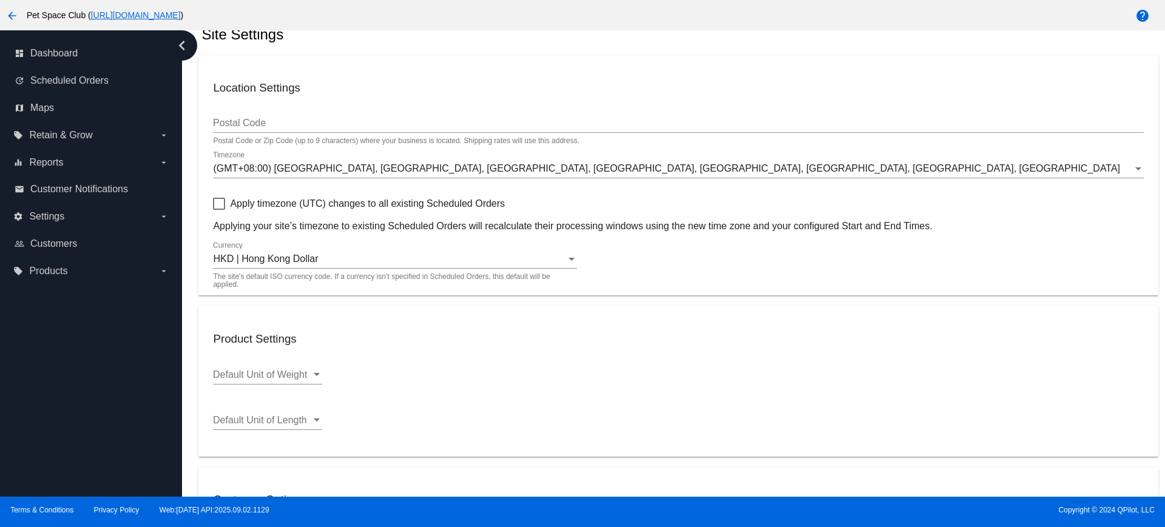
scroll to position [0, 0]
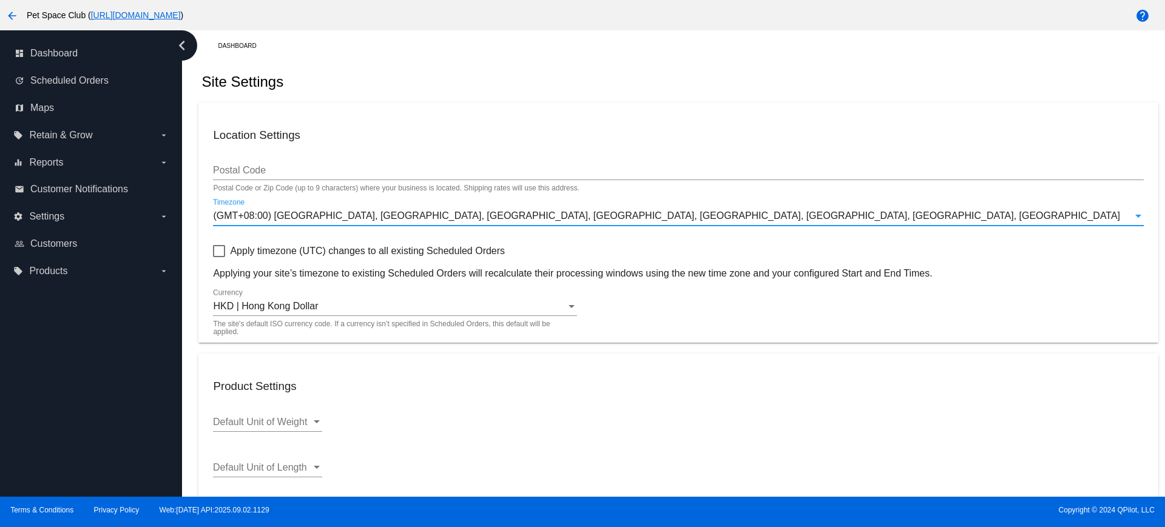
click at [644, 217] on div "(GMT+08:00) [GEOGRAPHIC_DATA], [GEOGRAPHIC_DATA], [GEOGRAPHIC_DATA], [GEOGRAPHI…" at bounding box center [672, 216] width 919 height 11
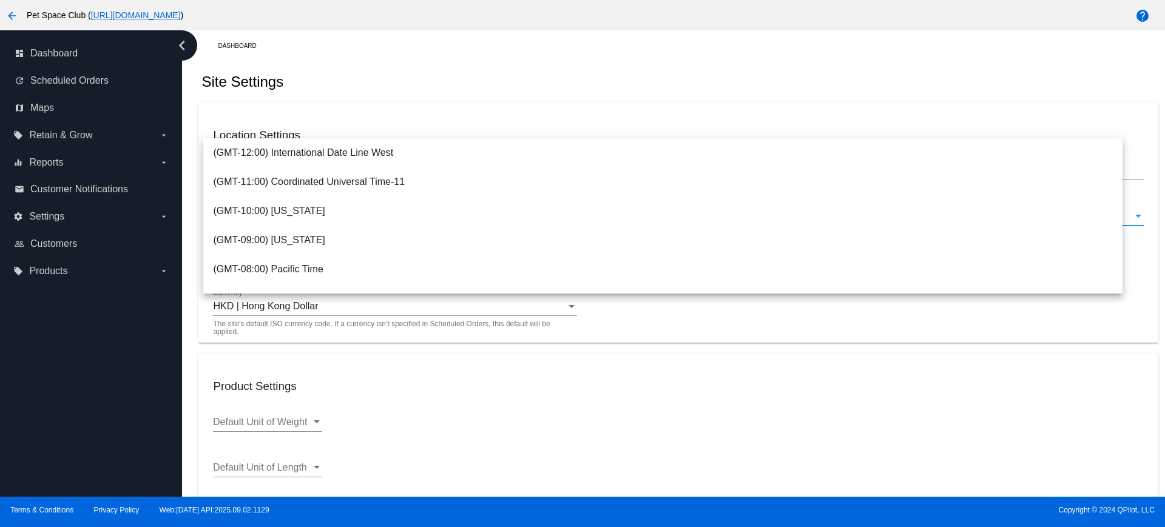
scroll to position [519, 0]
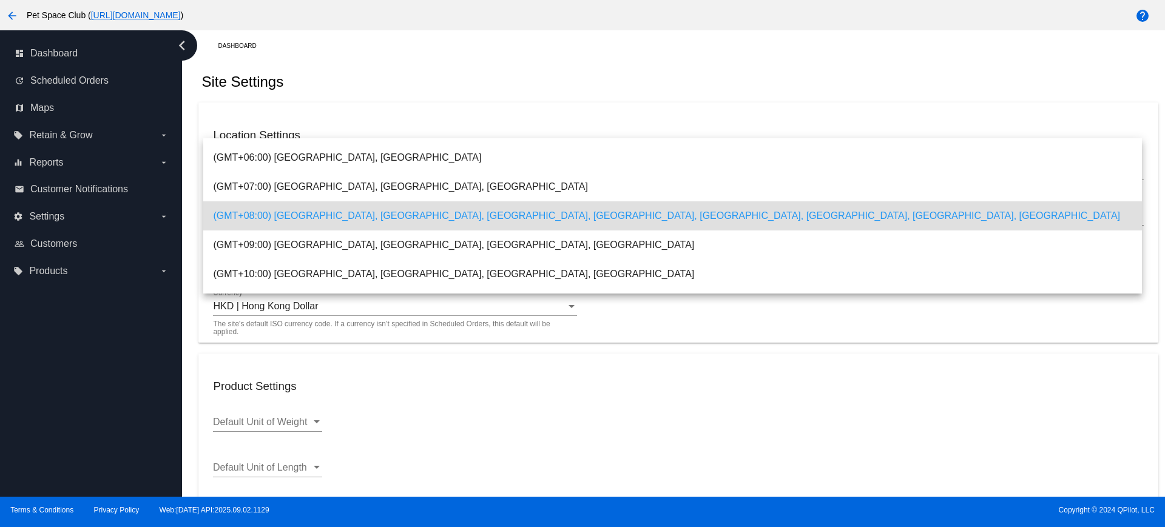
click at [672, 382] on div at bounding box center [582, 263] width 1165 height 527
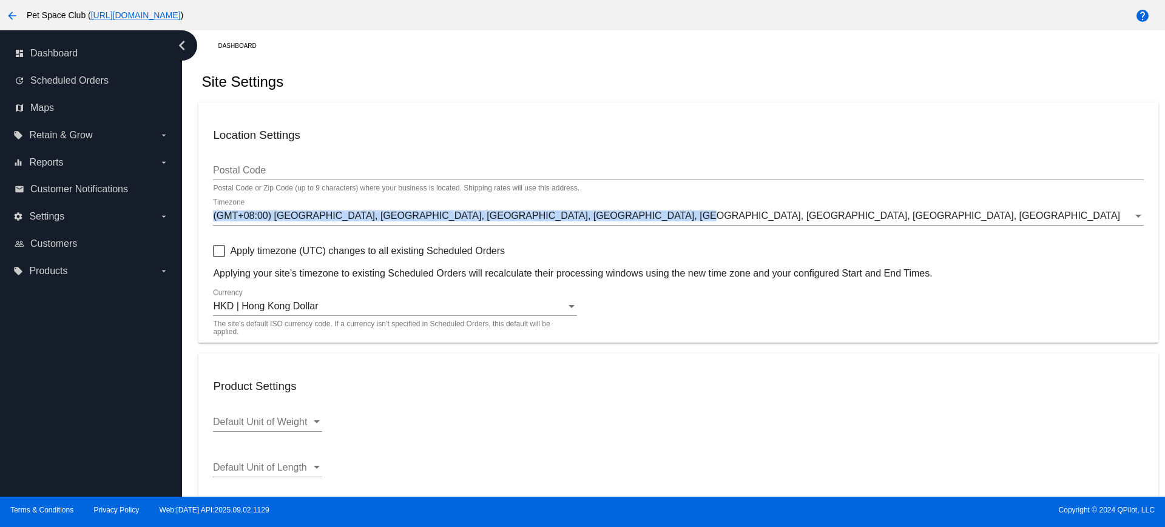
drag, startPoint x: 201, startPoint y: 214, endPoint x: 652, endPoint y: 221, distance: 451.5
click at [652, 221] on mat-card "Location Settings Postal Code Postal Code or Zip Code (up to 9 characters) wher…" at bounding box center [677, 223] width 959 height 240
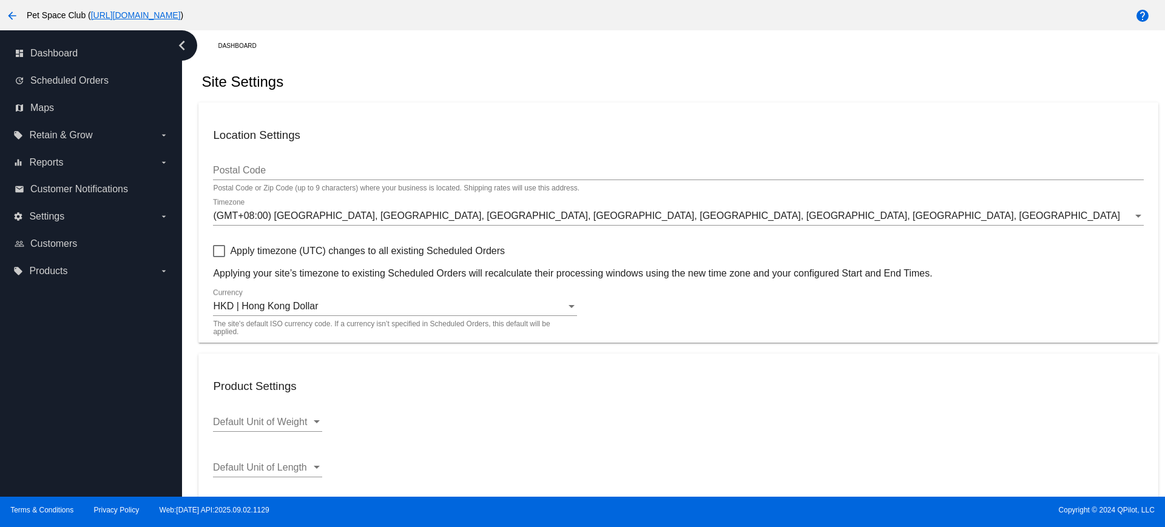
click at [1133, 220] on div "Timezone" at bounding box center [1138, 216] width 11 height 11
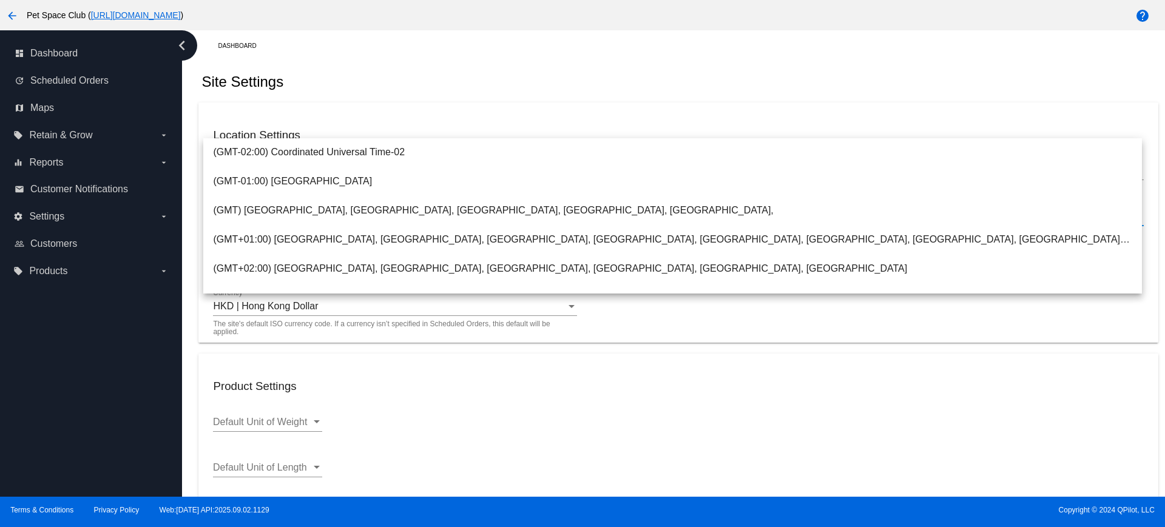
scroll to position [0, 0]
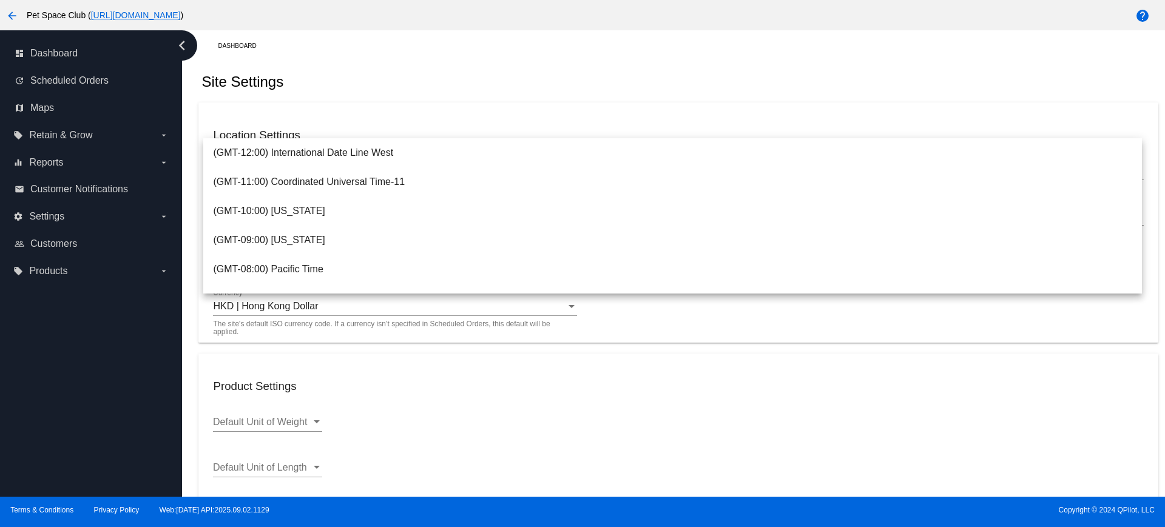
click at [984, 336] on div at bounding box center [582, 263] width 1165 height 527
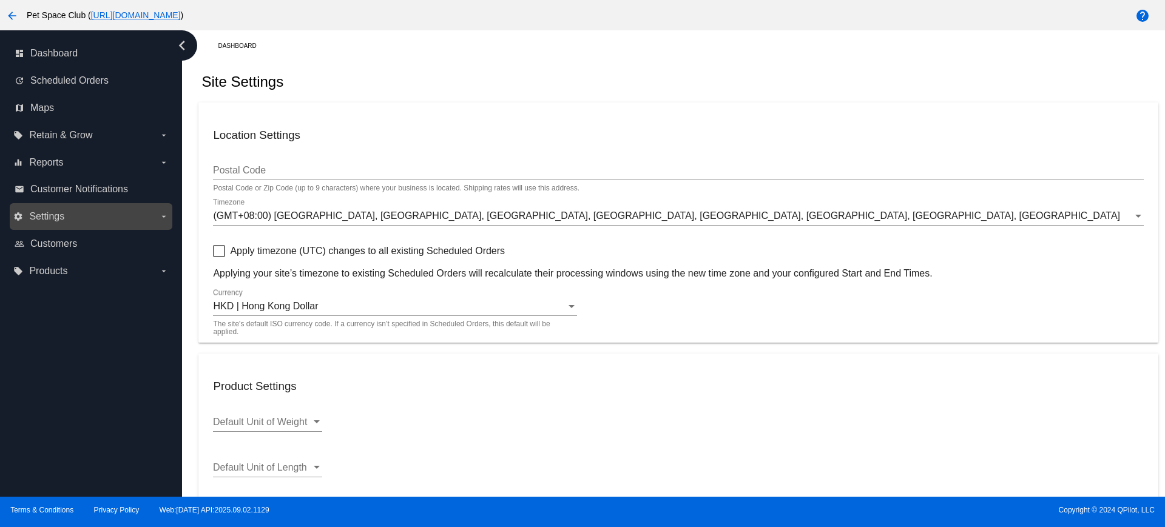
click at [161, 223] on label "settings Settings arrow_drop_down" at bounding box center [90, 216] width 155 height 19
click at [0, 0] on input "settings Settings arrow_drop_down" at bounding box center [0, 0] width 0 height 0
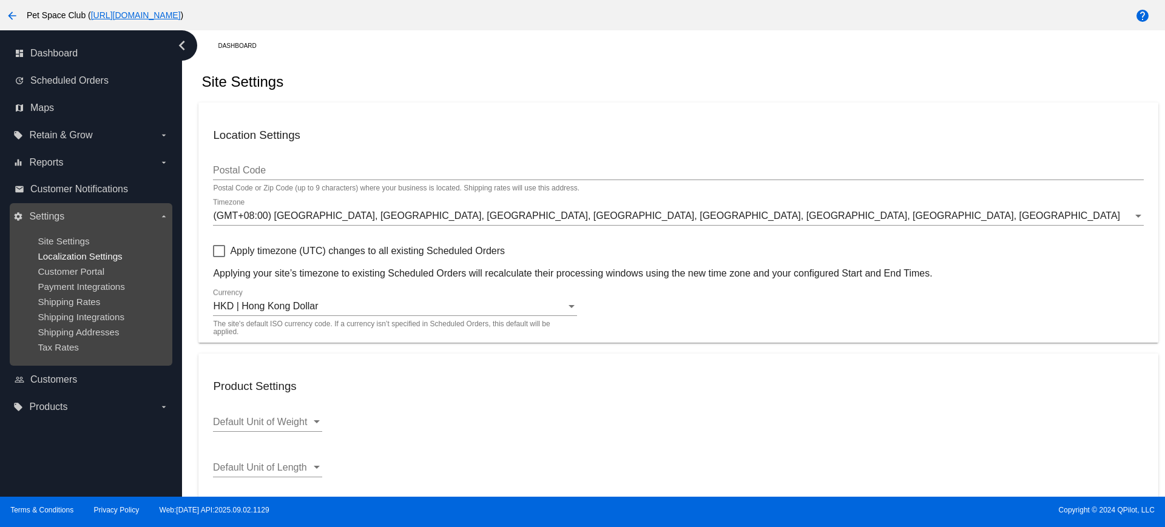
click at [90, 255] on span "Localization Settings" at bounding box center [80, 256] width 84 height 10
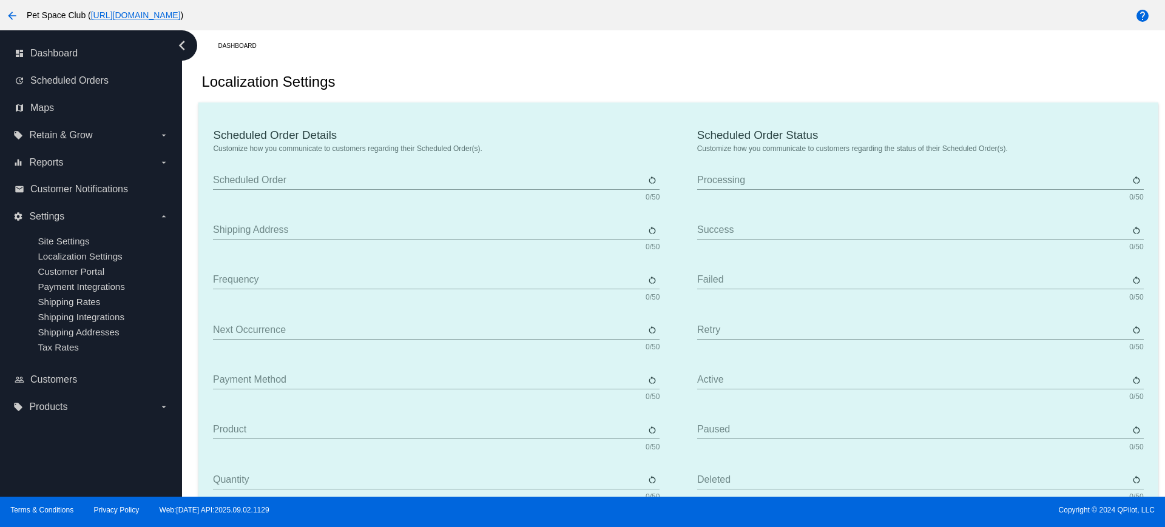
type input "循環訂單 Scheduled Order"
type input "送貨地址 Shipping Address"
type input "送貨頻率 Frequency"
type input "下一次送貨 Next Occurrence"
type input "付款方式 Payment Method"
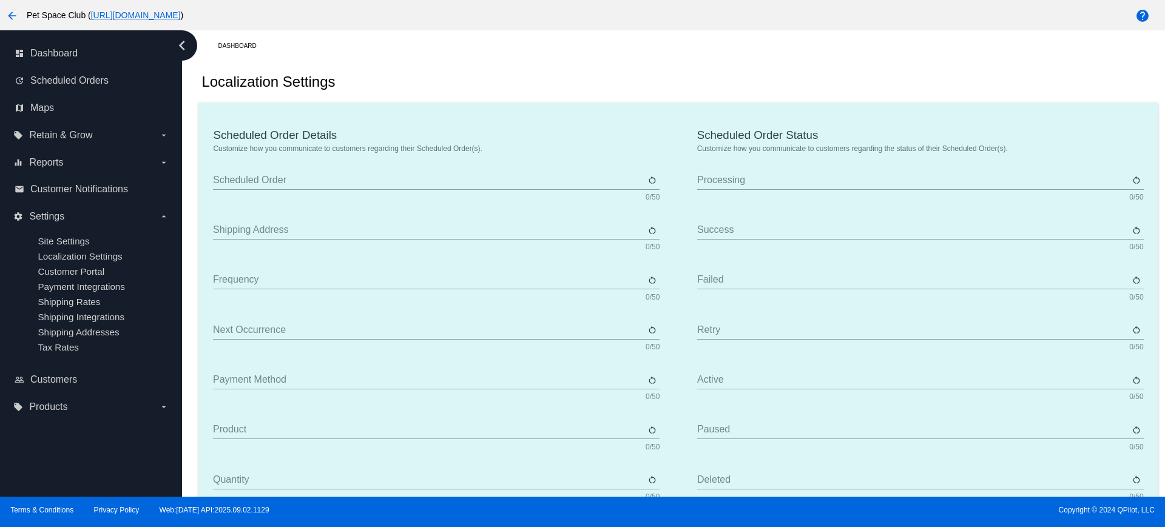
type input "產品 Product"
type input "數量 Quantity"
type input "價錢 Price"
type input "缺貨 Out of stock"
type input "小計 Subtotal"
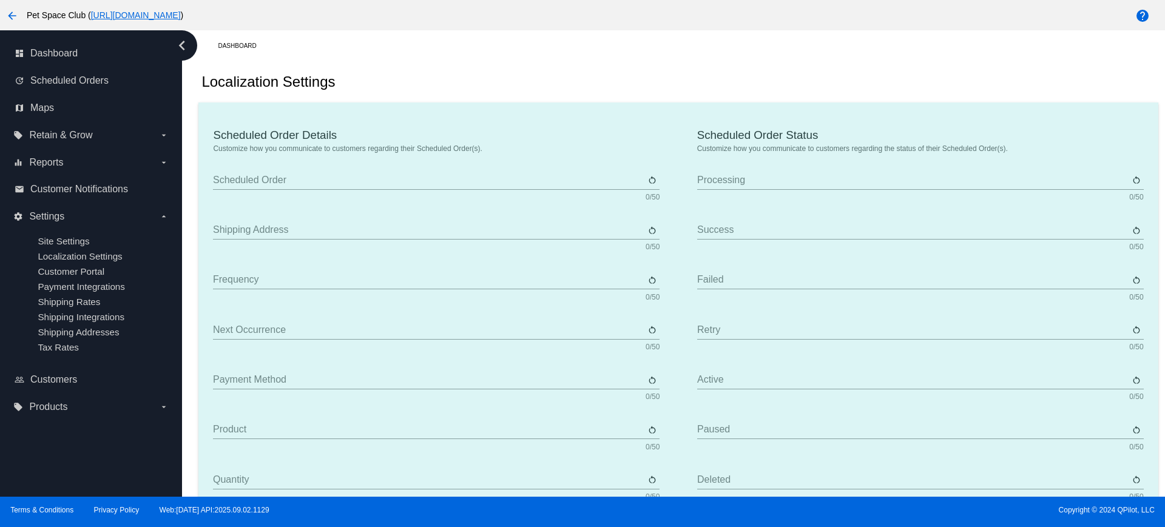
type input "運費 Shipping"
type input "稅項 Tax"
type input "免稅 TBD"
type input "總數 Total"
type input "沒有付款方式 No Payment Method"
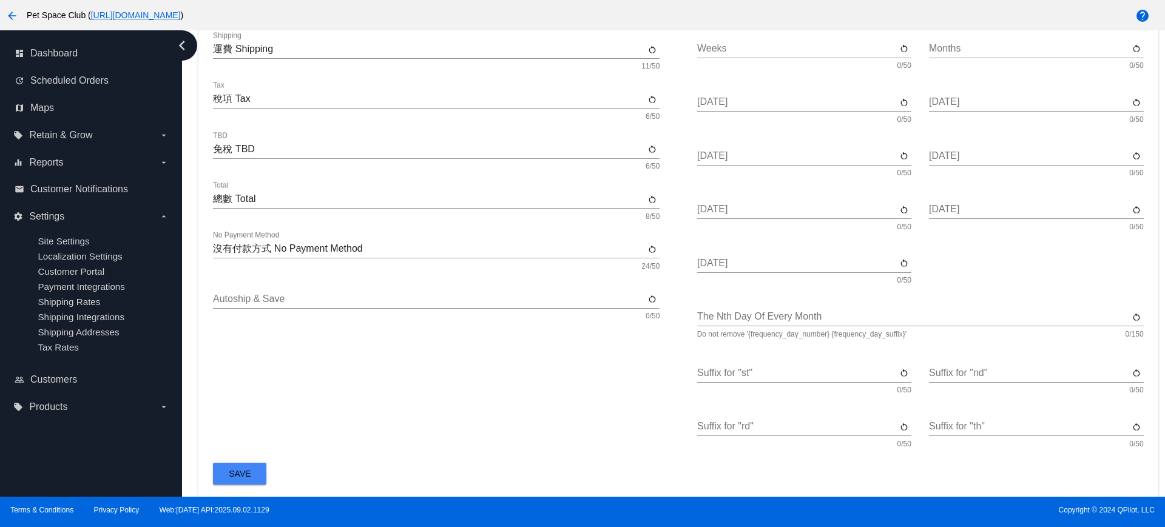
scroll to position [632, 0]
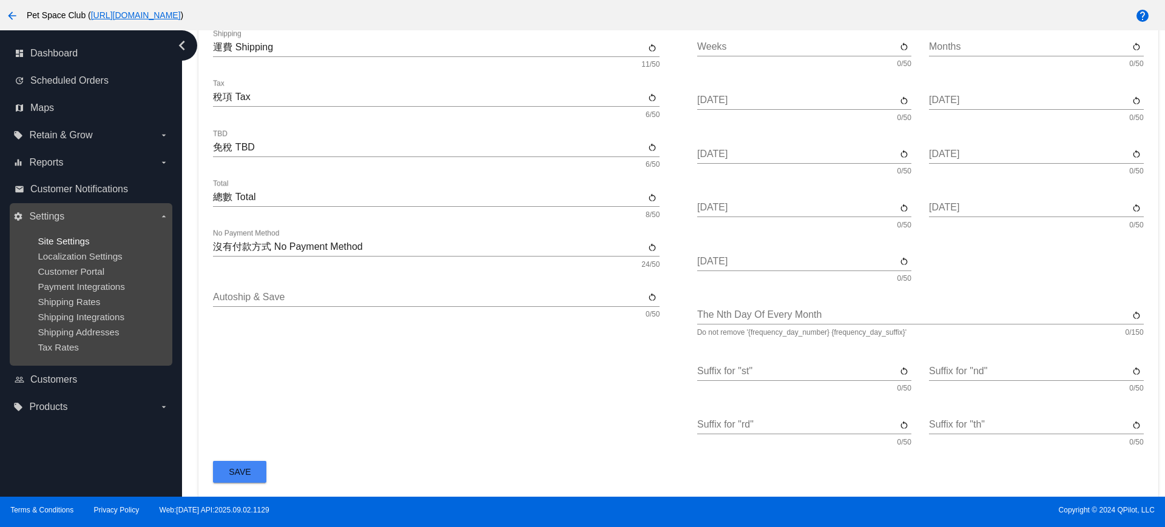
click at [72, 243] on span "Site Settings" at bounding box center [64, 241] width 52 height 10
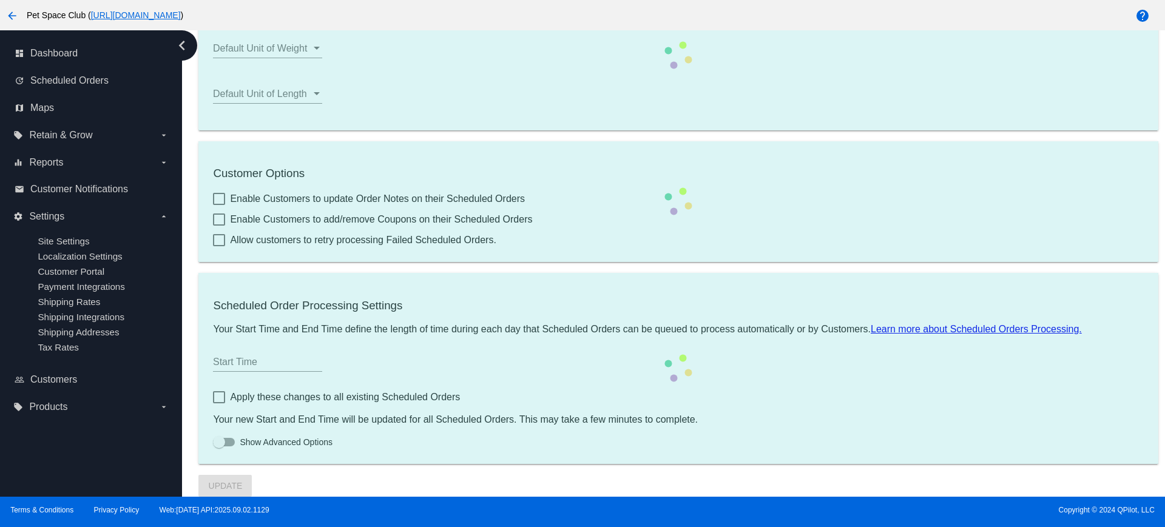
scroll to position [374, 0]
type input "00:01"
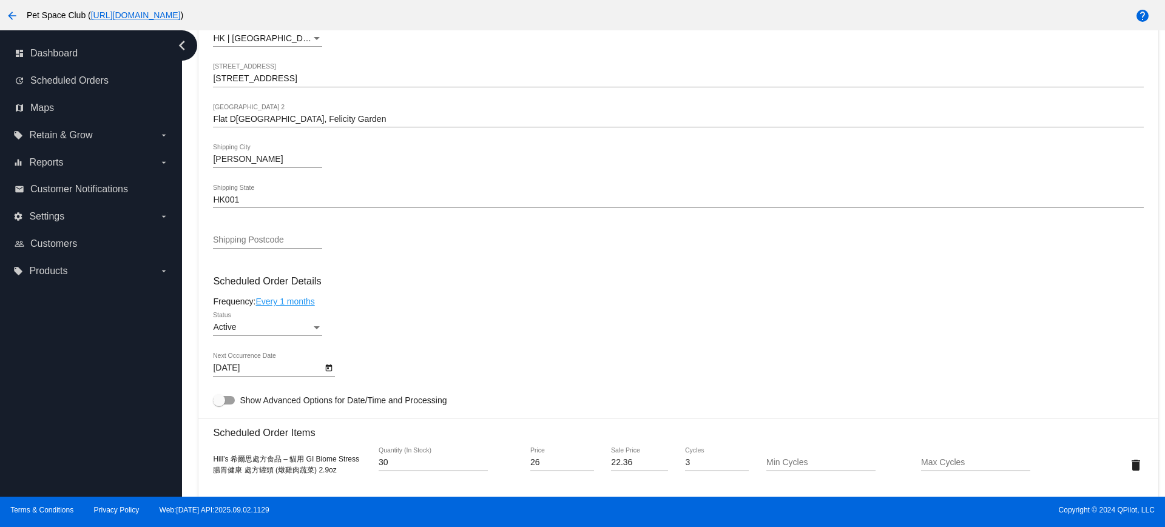
scroll to position [455, 0]
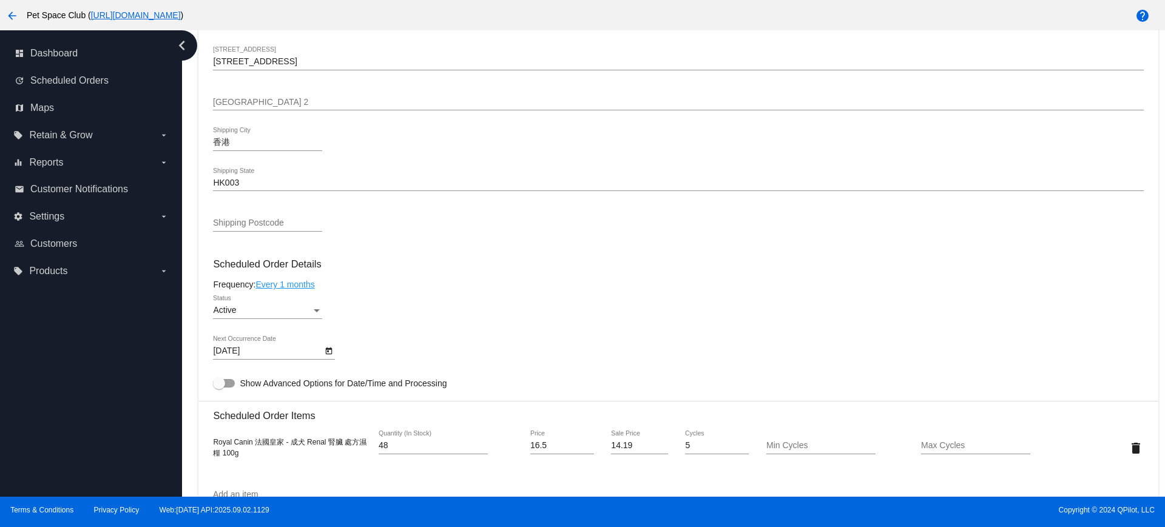
scroll to position [607, 0]
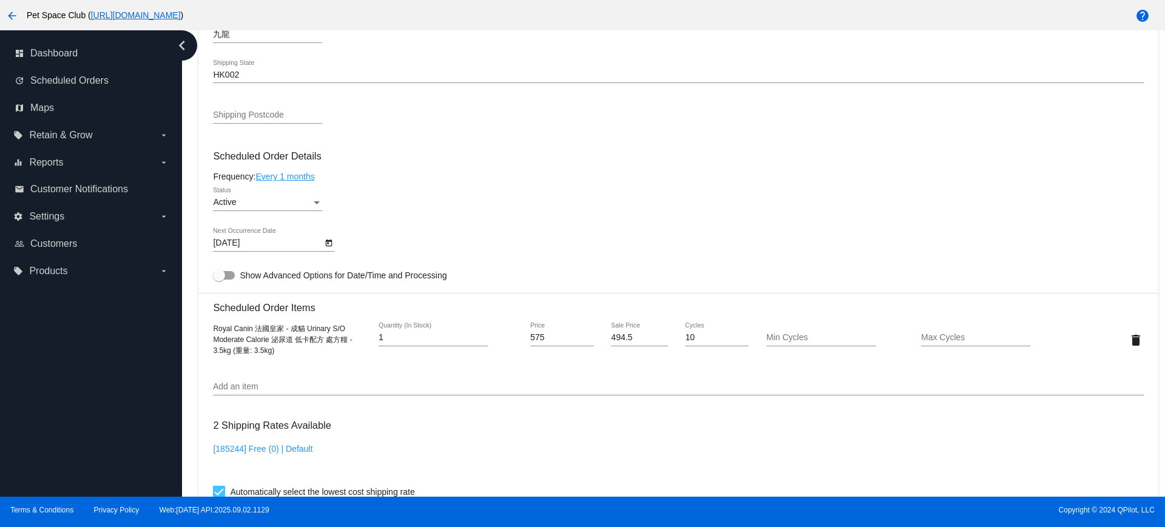
scroll to position [580, 0]
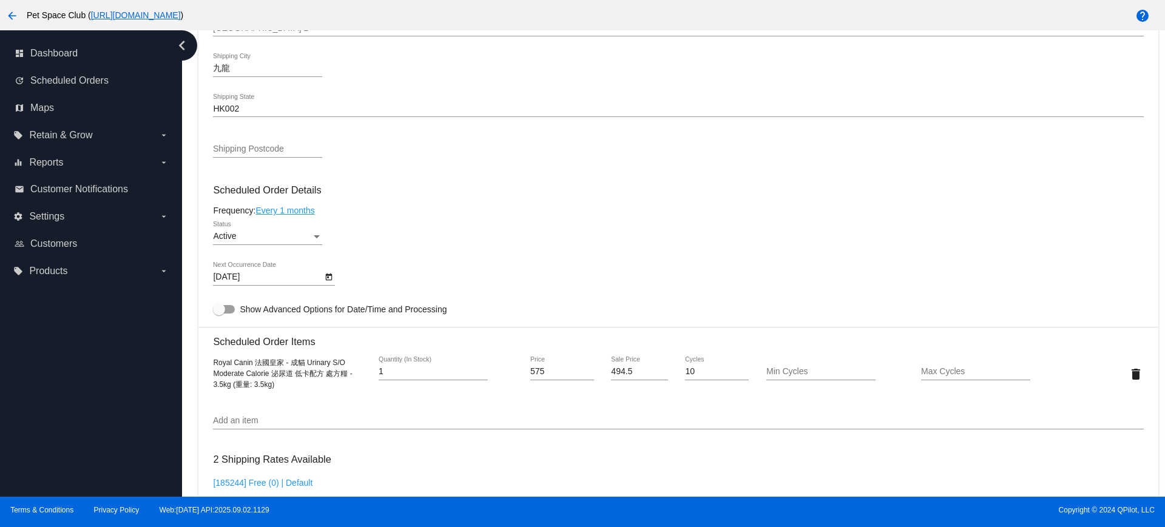
click at [329, 281] on icon "Open calendar" at bounding box center [329, 277] width 8 height 15
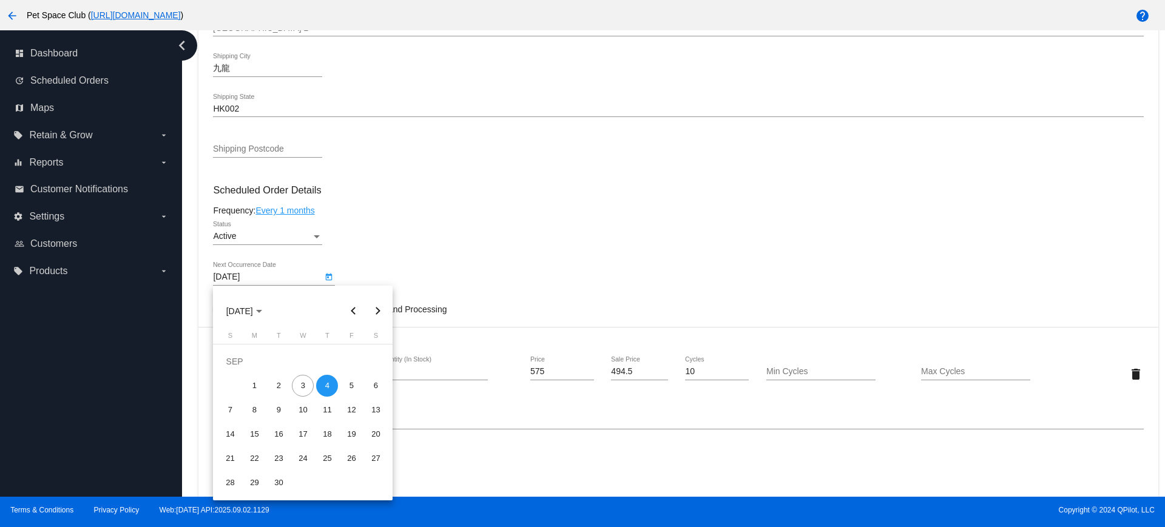
drag, startPoint x: 300, startPoint y: 389, endPoint x: 316, endPoint y: 372, distance: 23.2
click at [300, 388] on div "3" at bounding box center [303, 386] width 22 height 22
type input "[DATE]"
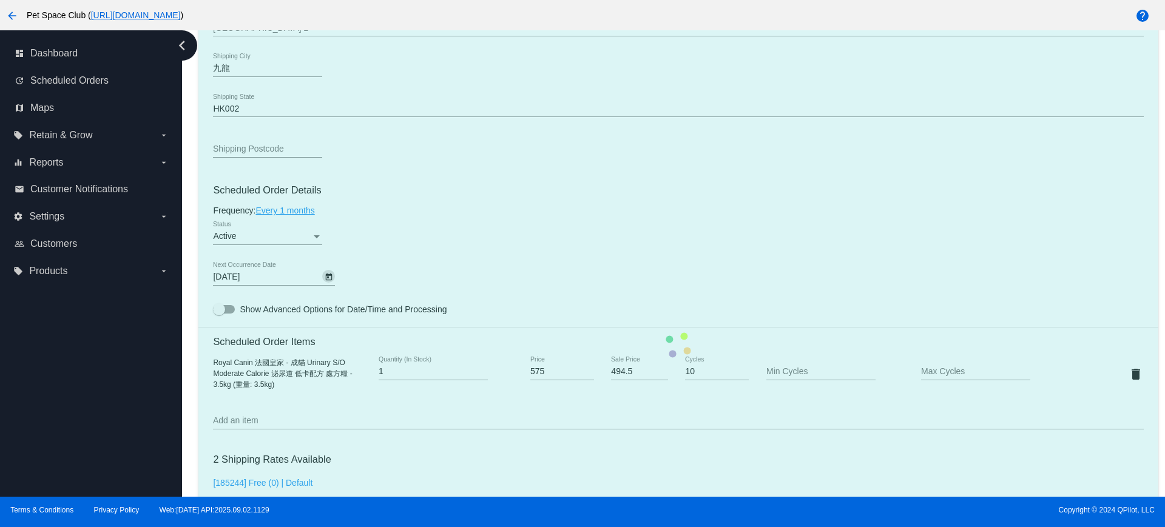
click at [413, 267] on mat-card "Customer 5506446: Ka man Wong [EMAIL_ADDRESS][DOMAIN_NAME] Customer Shipping En…" at bounding box center [677, 345] width 959 height 1213
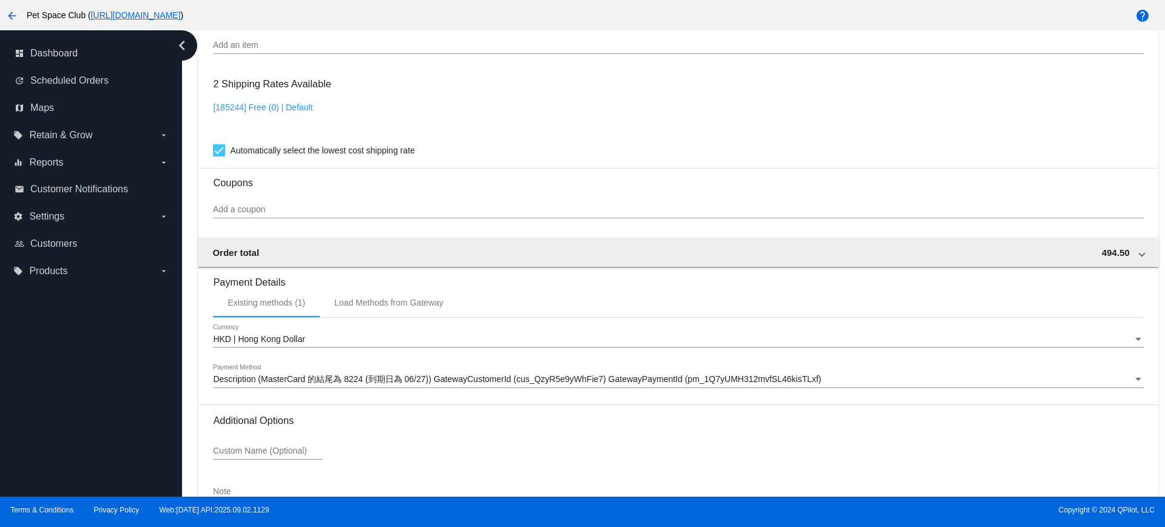
scroll to position [1035, 0]
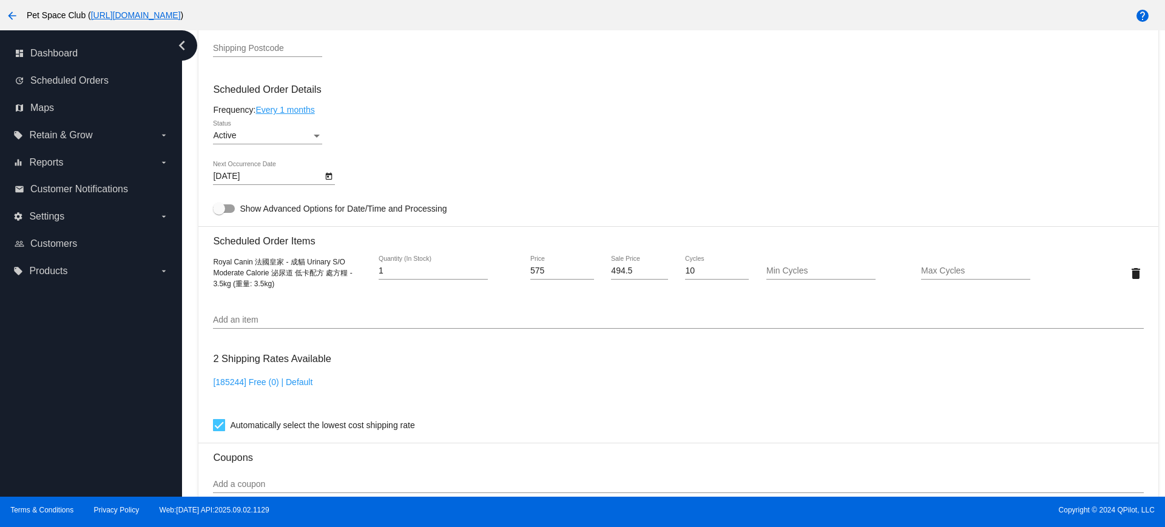
scroll to position [580, 0]
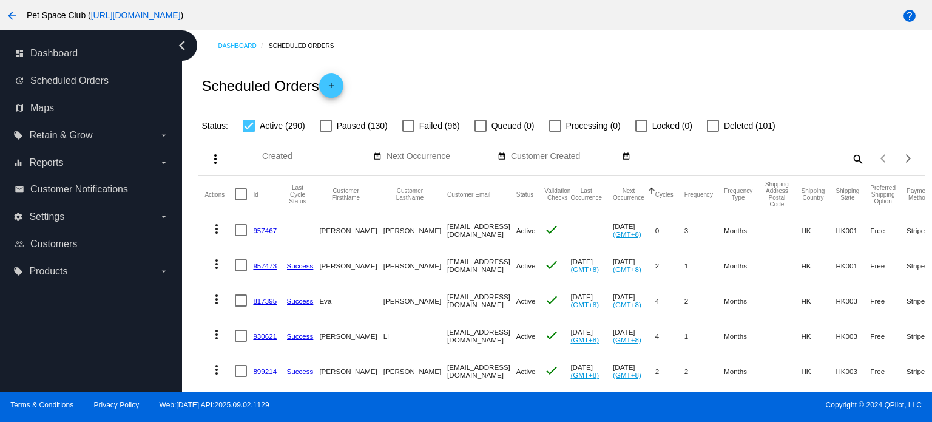
drag, startPoint x: 902, startPoint y: 62, endPoint x: 619, endPoint y: 191, distance: 310.4
click at [902, 62] on div "Scheduled Orders add" at bounding box center [561, 85] width 726 height 49
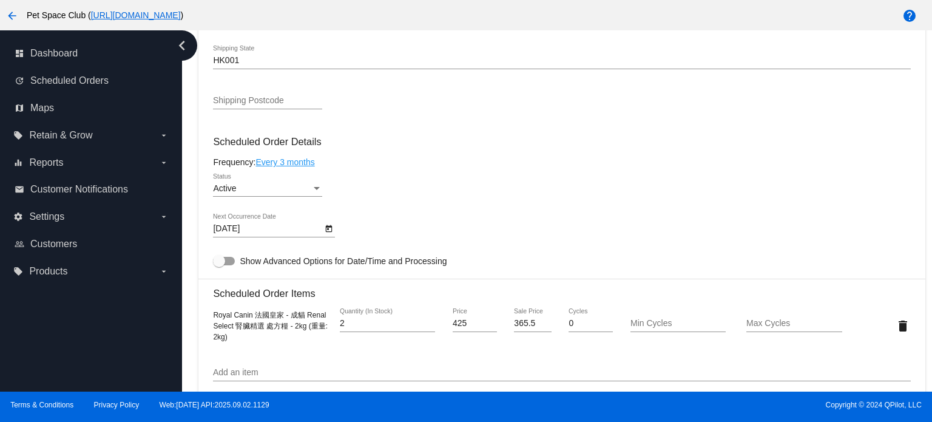
scroll to position [522, 0]
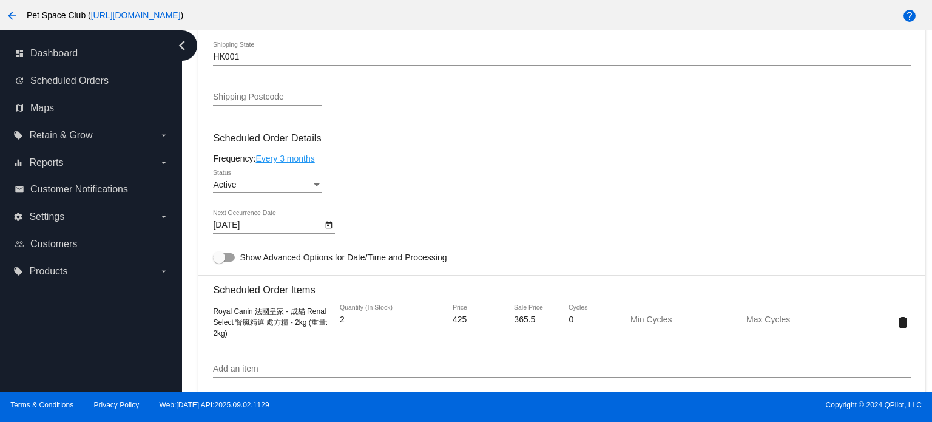
click at [140, 325] on div "dashboard Dashboard update Scheduled Orders map Maps local_offer Retain & Grow …" at bounding box center [91, 210] width 182 height 361
click at [328, 228] on icon "Open calendar" at bounding box center [329, 224] width 7 height 7
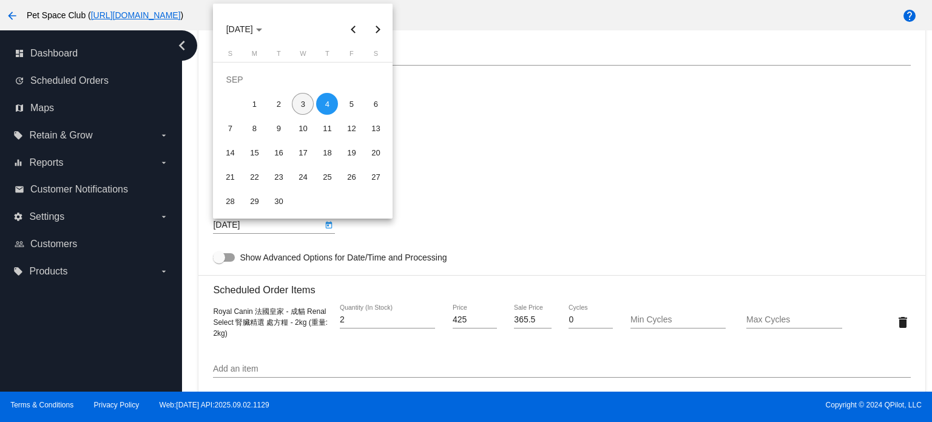
click at [300, 105] on div "3" at bounding box center [303, 104] width 22 height 22
type input "9/3/2025"
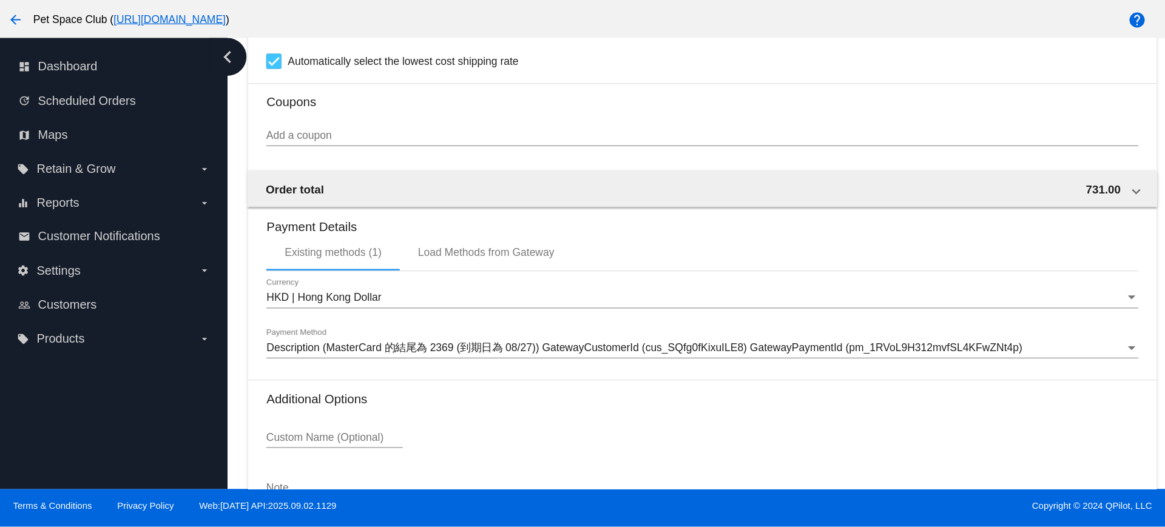
scroll to position [1034, 0]
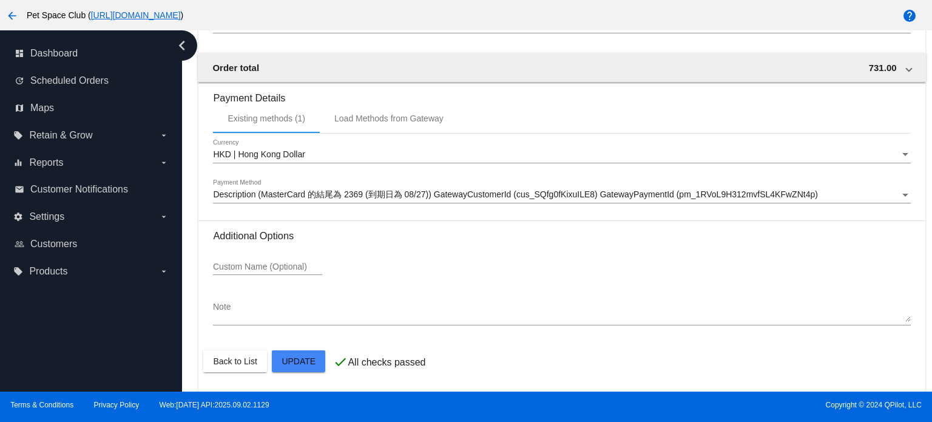
drag, startPoint x: 286, startPoint y: 357, endPoint x: 297, endPoint y: 353, distance: 11.5
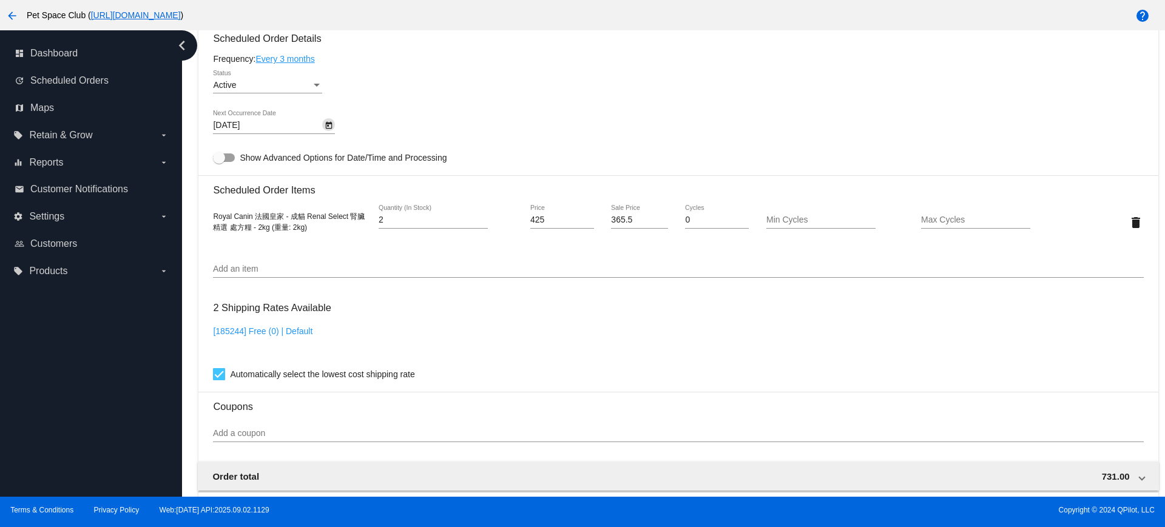
scroll to position [546, 0]
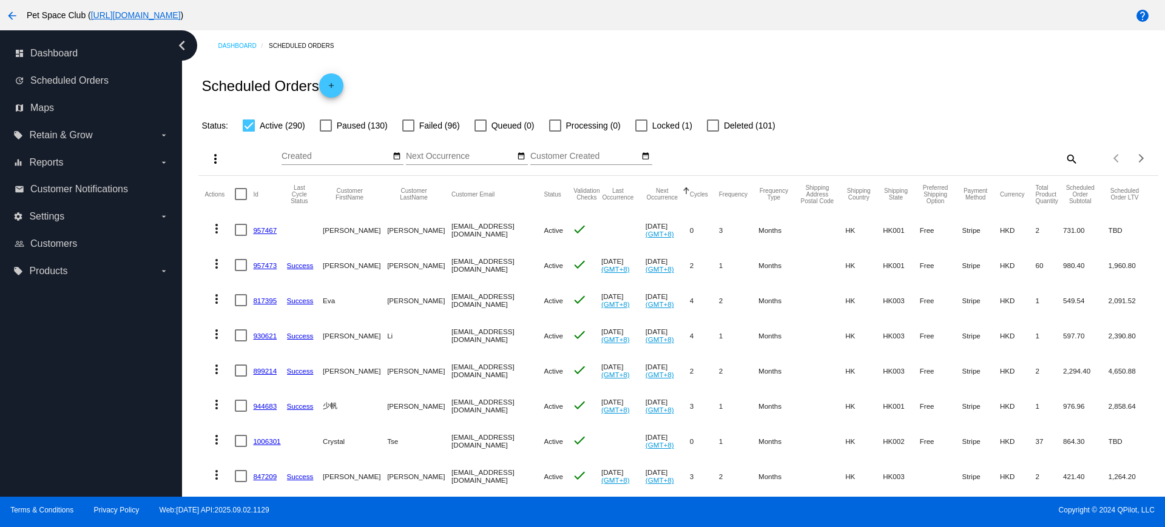
click at [929, 82] on div "Scheduled Orders add" at bounding box center [677, 85] width 959 height 49
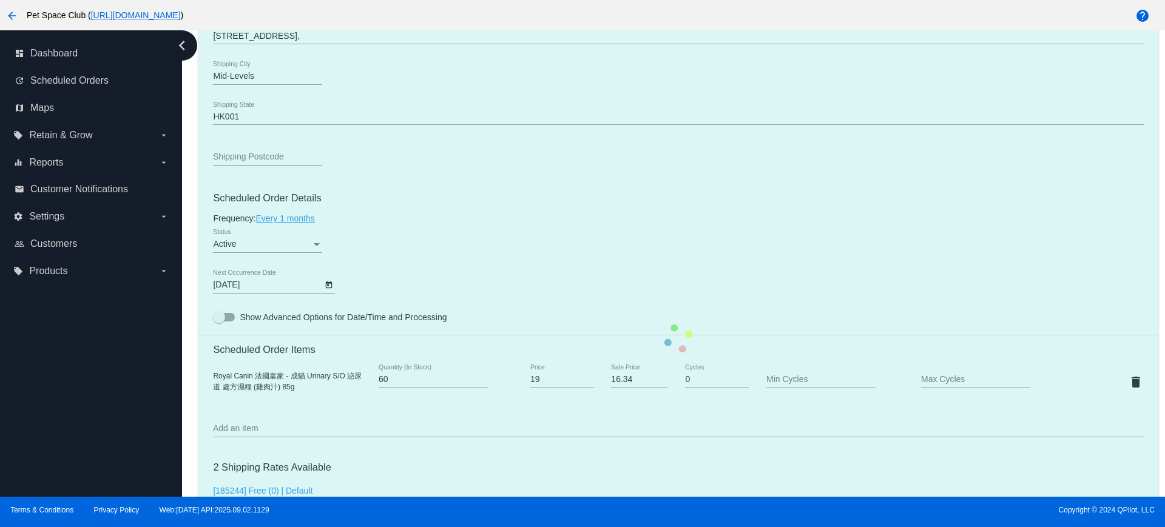
scroll to position [683, 0]
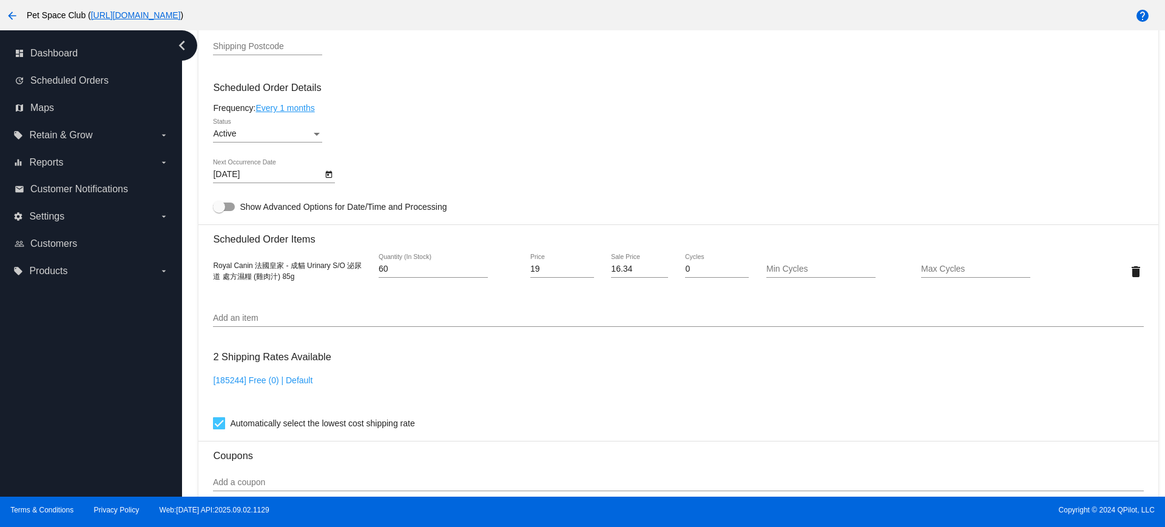
click at [326, 177] on icon "Open calendar" at bounding box center [329, 174] width 8 height 15
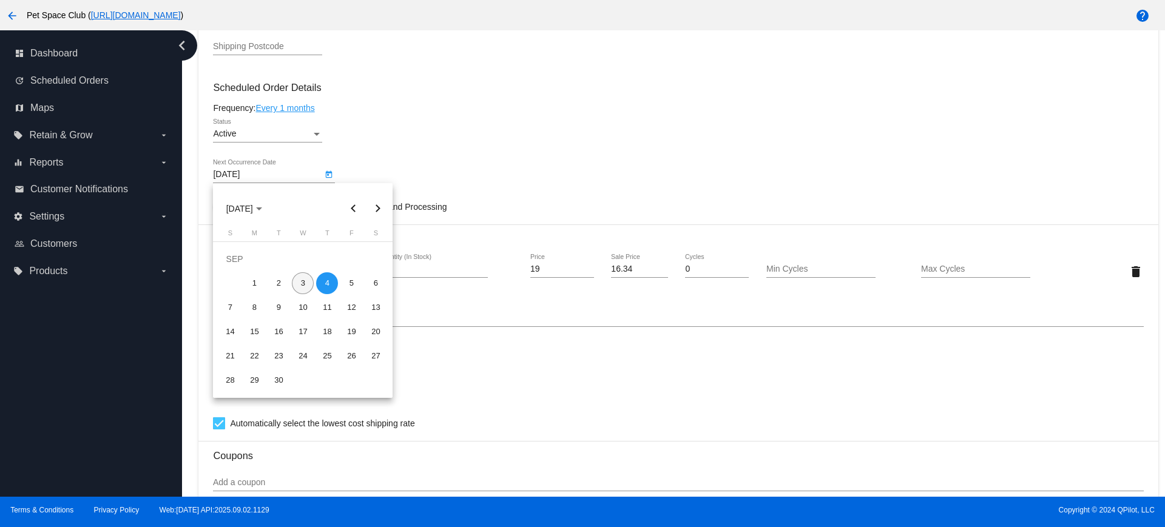
click at [305, 280] on div "3" at bounding box center [303, 283] width 22 height 22
type input "[DATE]"
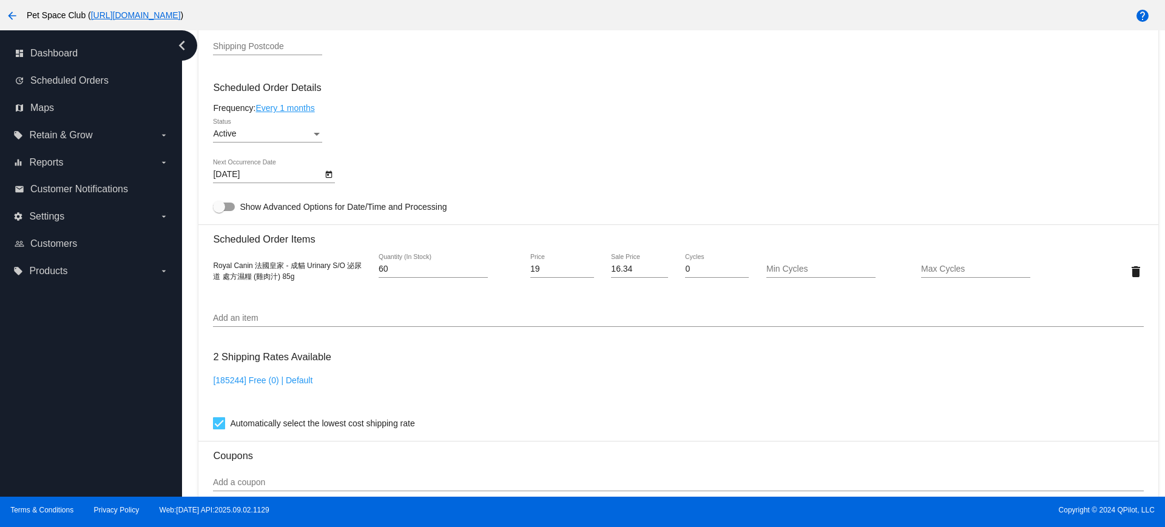
click at [460, 356] on div "2 Shipping Rates Available [185244] Free (0) | Default Automatically select the…" at bounding box center [678, 387] width 930 height 87
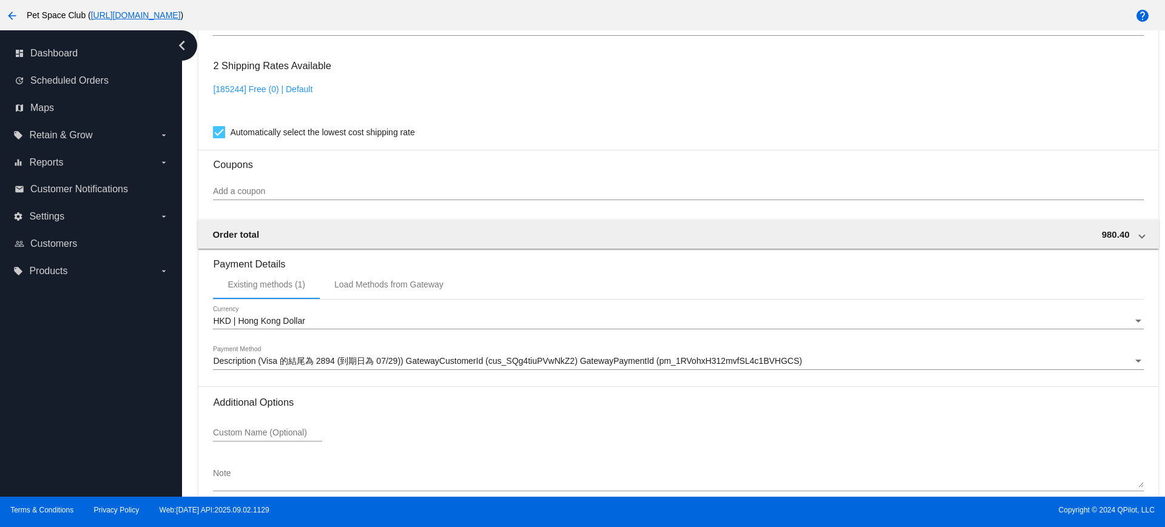
scroll to position [1035, 0]
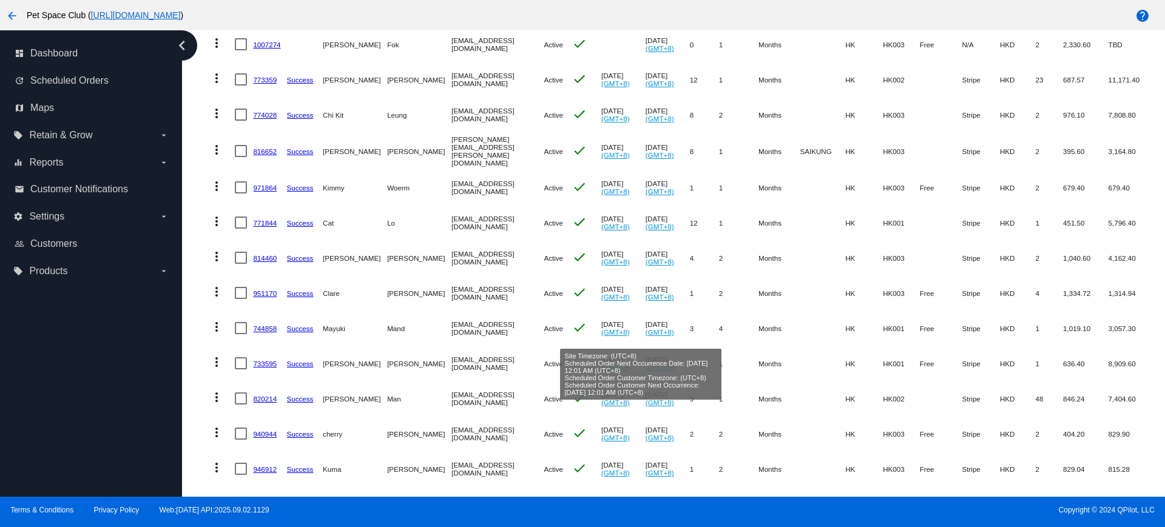
scroll to position [607, 0]
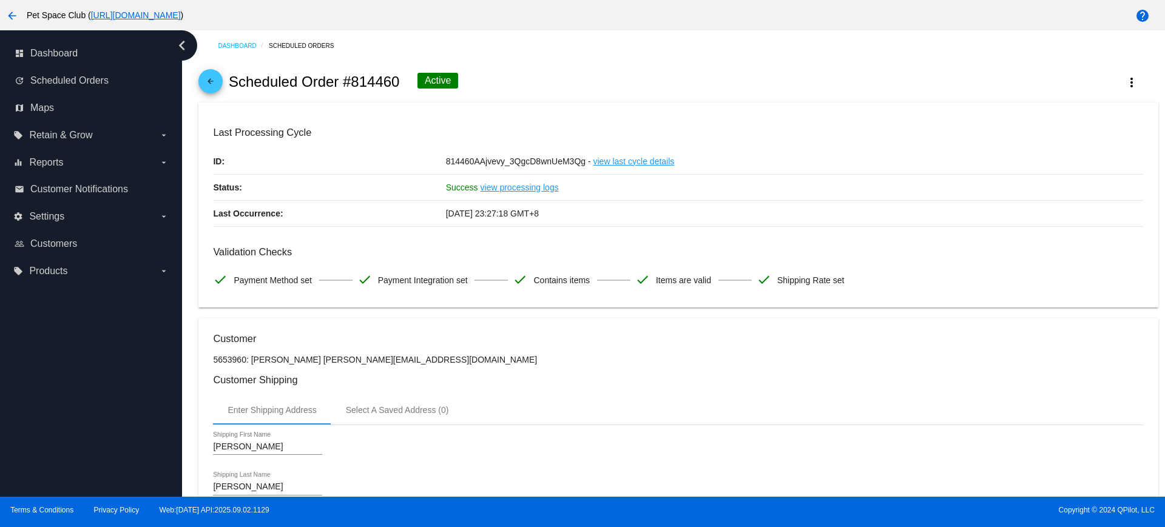
drag, startPoint x: 397, startPoint y: 81, endPoint x: 349, endPoint y: 81, distance: 47.9
click at [349, 81] on h2 "Scheduled Order #814460" at bounding box center [314, 81] width 171 height 17
copy h2 "814460"
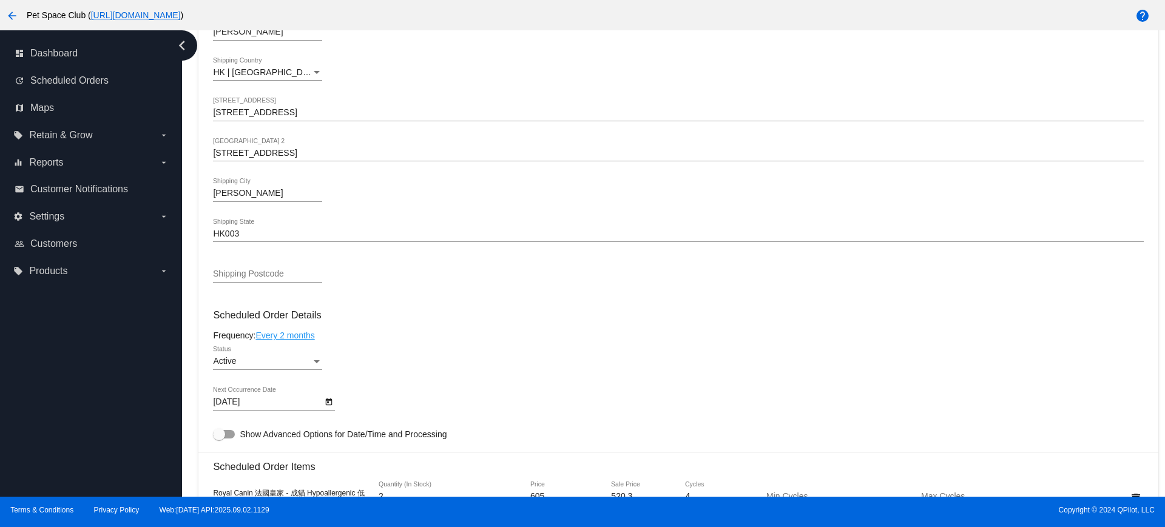
scroll to position [607, 0]
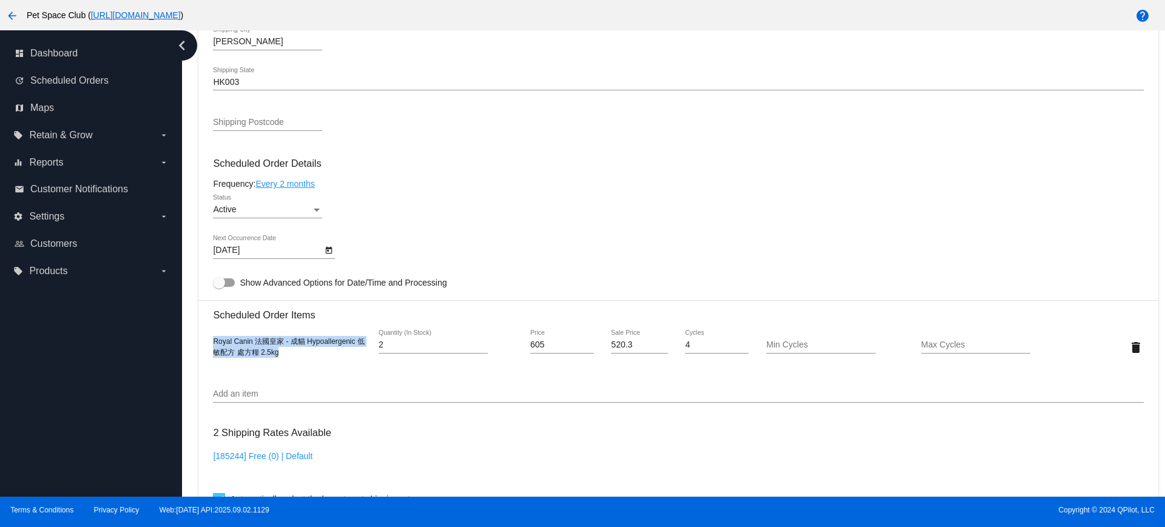
drag, startPoint x: 282, startPoint y: 354, endPoint x: 212, endPoint y: 342, distance: 70.2
click at [212, 342] on mat-card "Customer 5653960: [PERSON_NAME] [PERSON_NAME][EMAIL_ADDRESS][DOMAIN_NAME] Custo…" at bounding box center [677, 318] width 959 height 1213
copy span "Royal Canin 法國皇家 - 成貓 Hypoallergenic 低敏配方 處方糧 2.5kg"
click at [272, 363] on div "Royal Canin 法國皇家 - 成貓 Hypoallergenic 低敏配方 處方糧 2.5kg 2 Quantity (In Stock) 605 P…" at bounding box center [678, 347] width 930 height 35
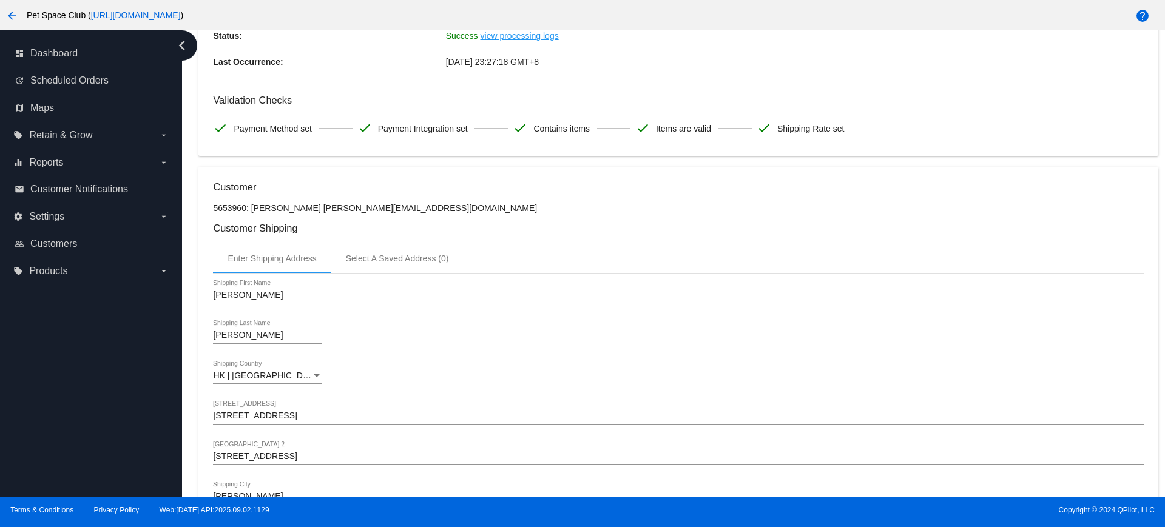
scroll to position [0, 0]
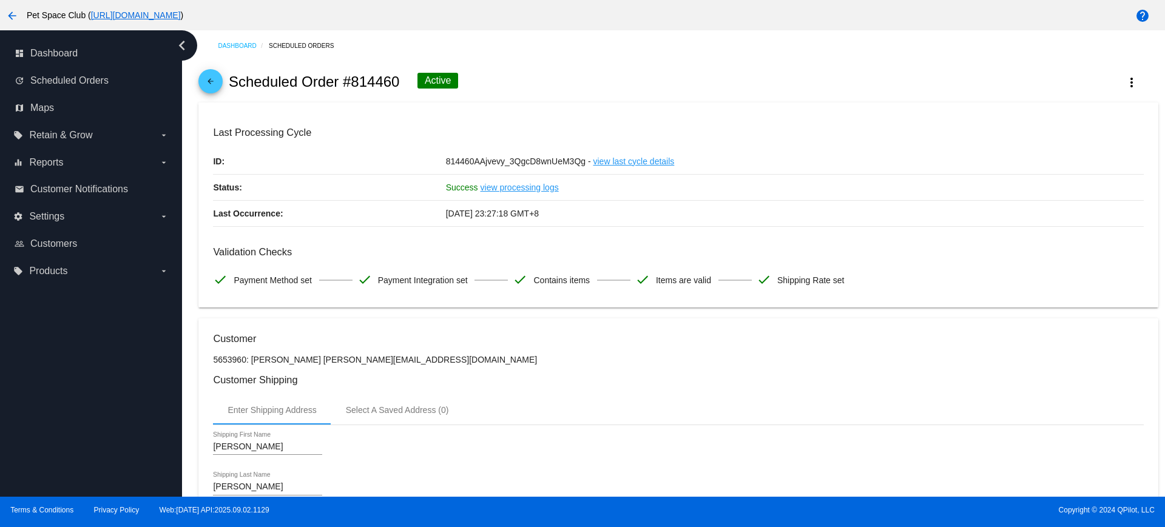
drag, startPoint x: 399, startPoint y: 79, endPoint x: 355, endPoint y: 82, distance: 44.4
click at [355, 82] on h2 "Scheduled Order #814460" at bounding box center [314, 81] width 171 height 17
copy h2 "814460"
click at [530, 75] on div "arrow_back Scheduled Order #814460 Active more_vert" at bounding box center [677, 81] width 959 height 41
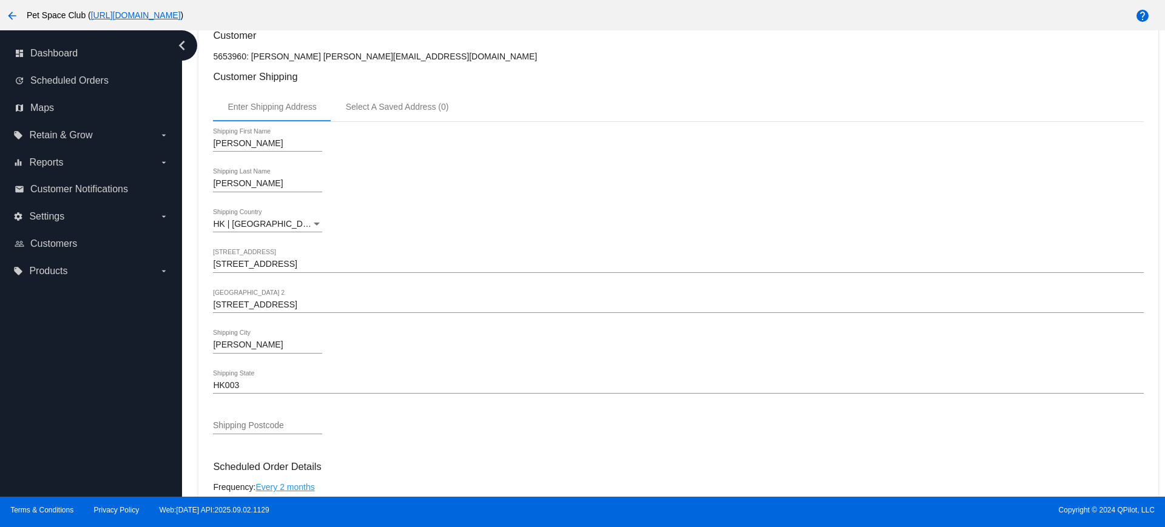
scroll to position [531, 0]
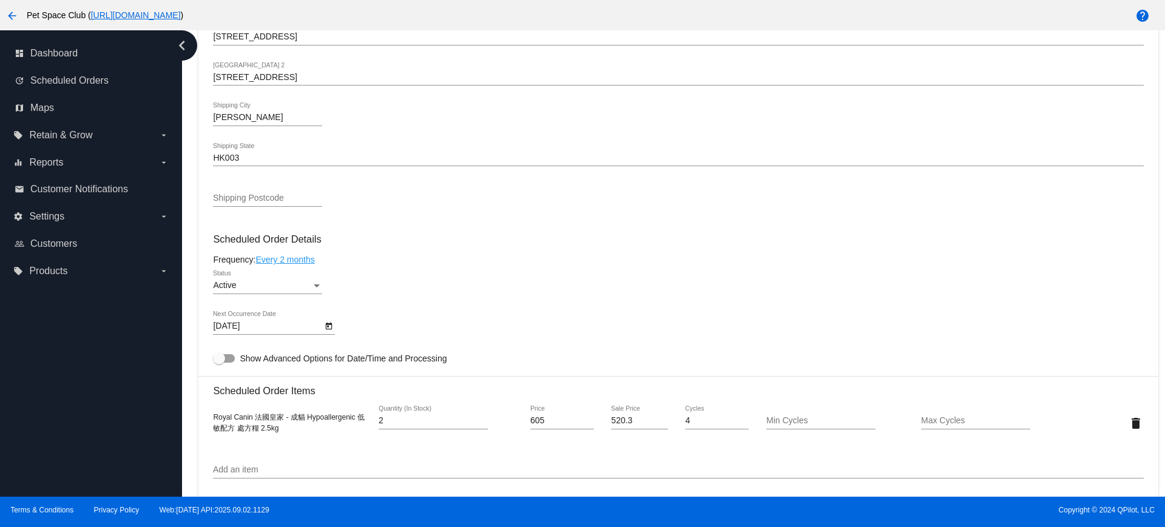
drag, startPoint x: 187, startPoint y: 315, endPoint x: 226, endPoint y: 281, distance: 52.0
click at [187, 315] on div "Dashboard Scheduled Orders arrow_back Scheduled Order #814460 Active more_vert …" at bounding box center [673, 263] width 983 height 467
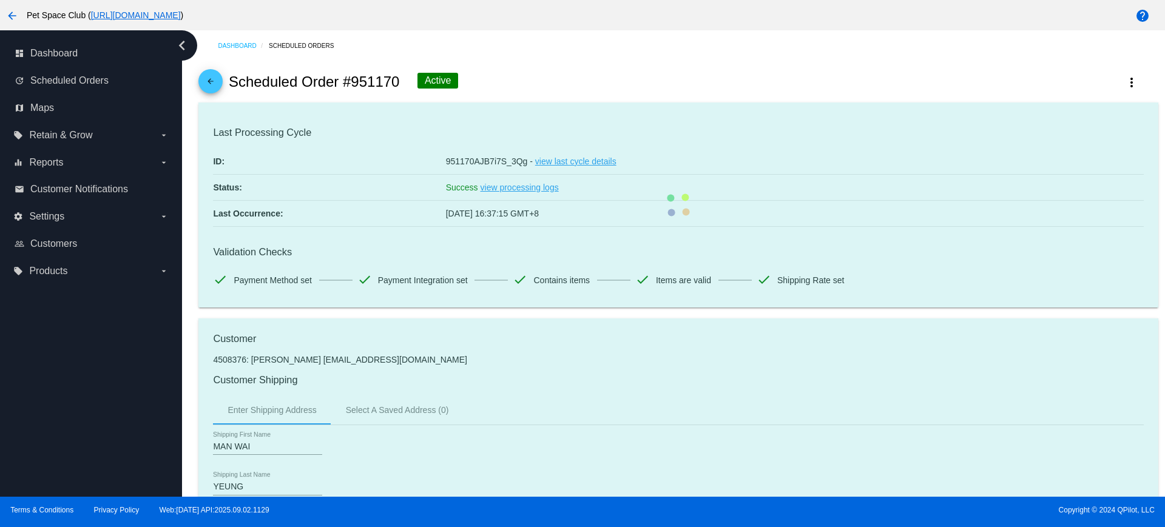
drag, startPoint x: 400, startPoint y: 81, endPoint x: 349, endPoint y: 85, distance: 51.7
click at [349, 85] on div "arrow_back Scheduled Order #951170 Active more_vert" at bounding box center [677, 81] width 959 height 41
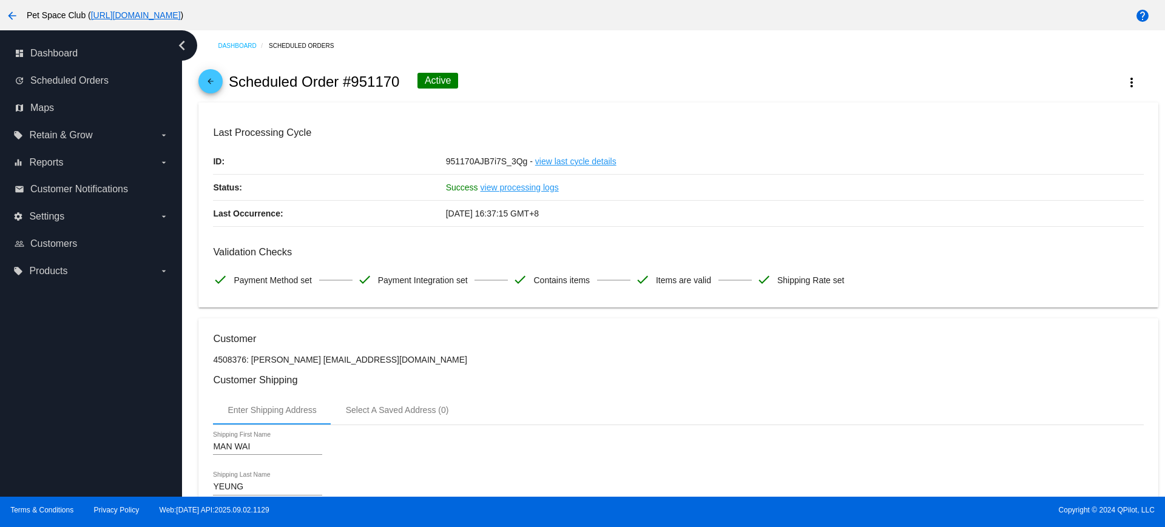
copy h2 "951170"
click at [494, 84] on div "arrow_back Scheduled Order #951170 Active more_vert" at bounding box center [677, 81] width 959 height 41
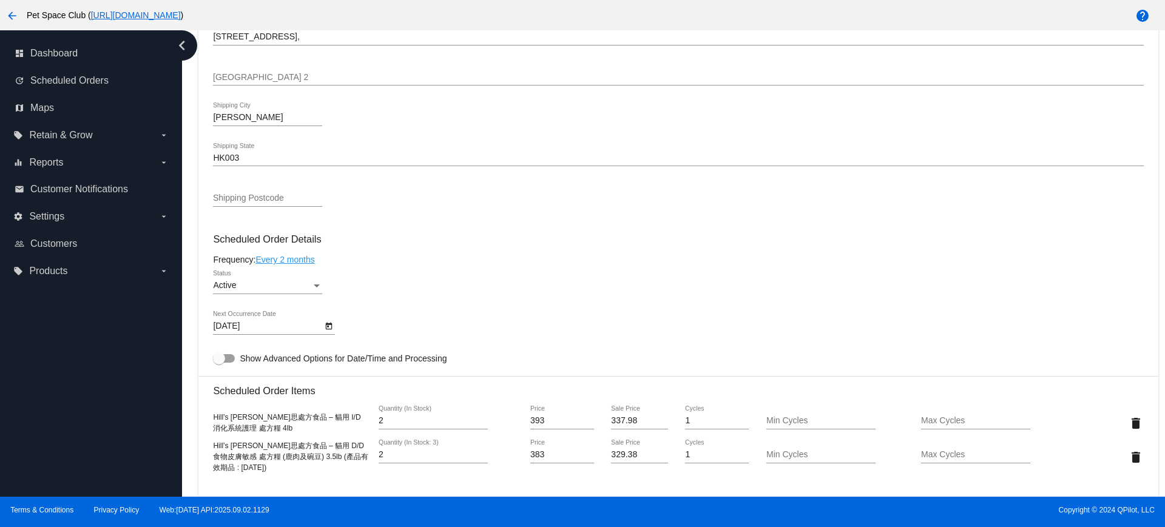
scroll to position [607, 0]
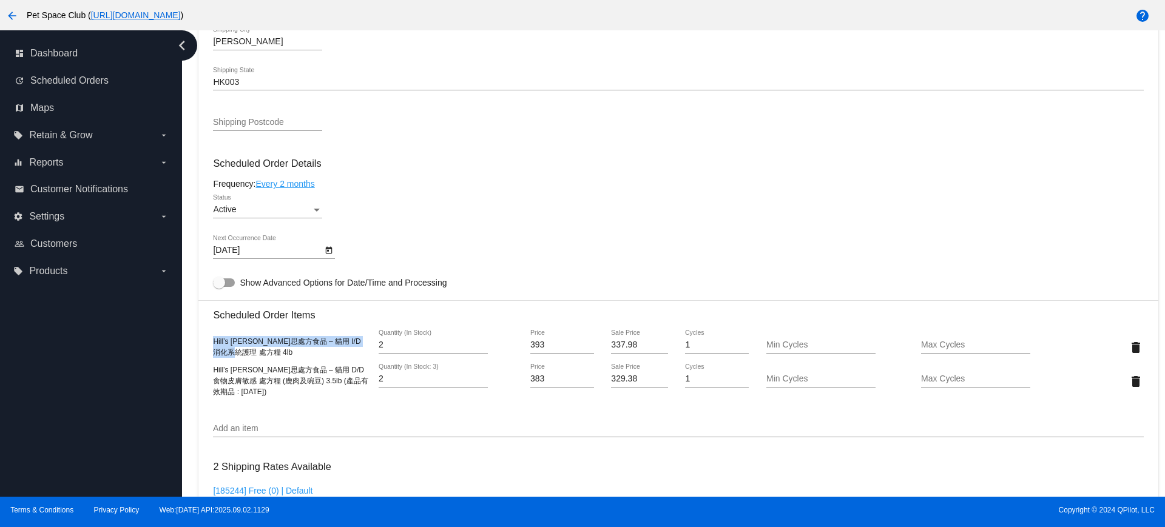
drag, startPoint x: 256, startPoint y: 354, endPoint x: 212, endPoint y: 340, distance: 45.7
click at [212, 340] on mat-card "Customer 4508376: [PERSON_NAME] [EMAIL_ADDRESS][DOMAIN_NAME] Customer Shipping …" at bounding box center [677, 335] width 959 height 1247
copy span "Hill’s [PERSON_NAME]思處方食品 – 貓用 I/D 消化系統護理 處方糧 4lb"
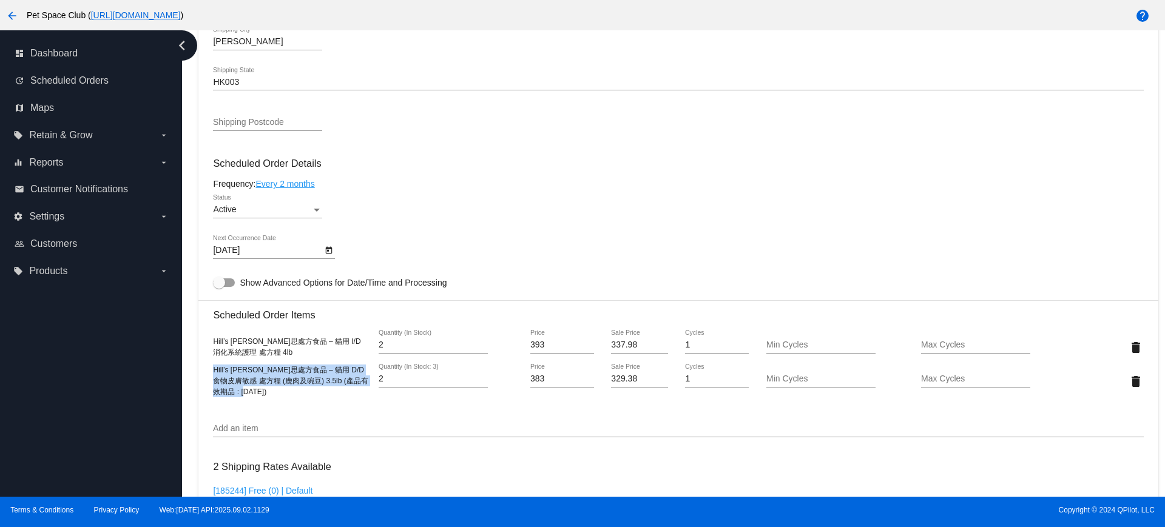
drag, startPoint x: 277, startPoint y: 394, endPoint x: 211, endPoint y: 373, distance: 68.9
click at [211, 373] on mat-card "Customer 4508376: [PERSON_NAME] [EMAIL_ADDRESS][DOMAIN_NAME] Customer Shipping …" at bounding box center [677, 335] width 959 height 1247
copy span "Hill’s [PERSON_NAME]思處方食品 – 貓用 D/D 食物皮膚敏感 處方糧 (鹿肉及碗豆) 3.5lb (產品有效期品 : [DATE])"
drag, startPoint x: 184, startPoint y: 339, endPoint x: 383, endPoint y: 186, distance: 251.4
click at [184, 339] on div "Dashboard Scheduled Orders arrow_back Scheduled Order #951170 Active more_vert …" at bounding box center [673, 263] width 983 height 467
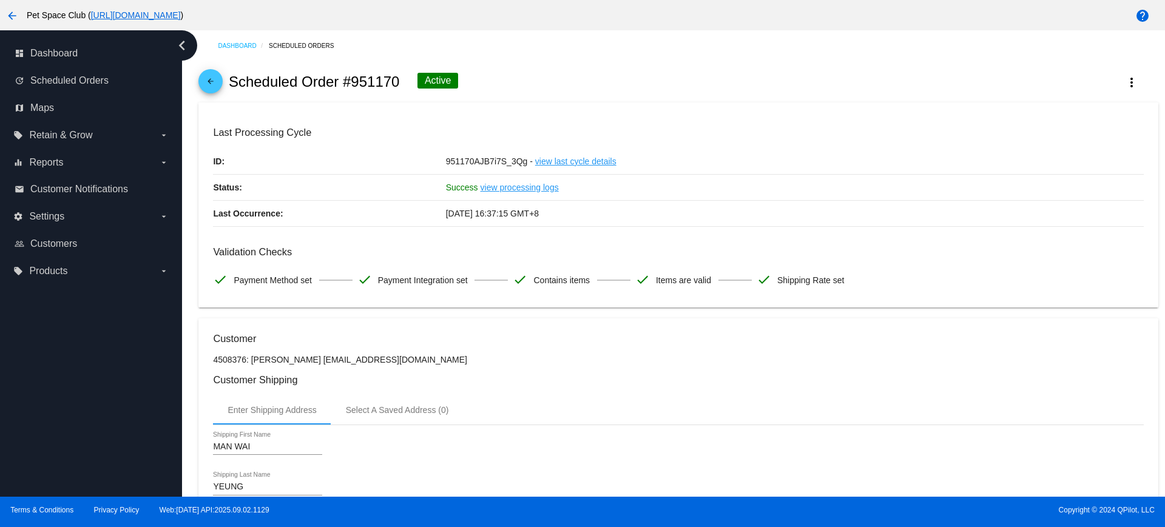
drag, startPoint x: 395, startPoint y: 85, endPoint x: 354, endPoint y: 83, distance: 40.7
click at [354, 83] on div "arrow_back Scheduled Order #951170 Active more_vert" at bounding box center [677, 81] width 959 height 41
copy h2 "951170"
click at [508, 64] on div "arrow_back Scheduled Order #951170 Active more_vert" at bounding box center [677, 81] width 959 height 41
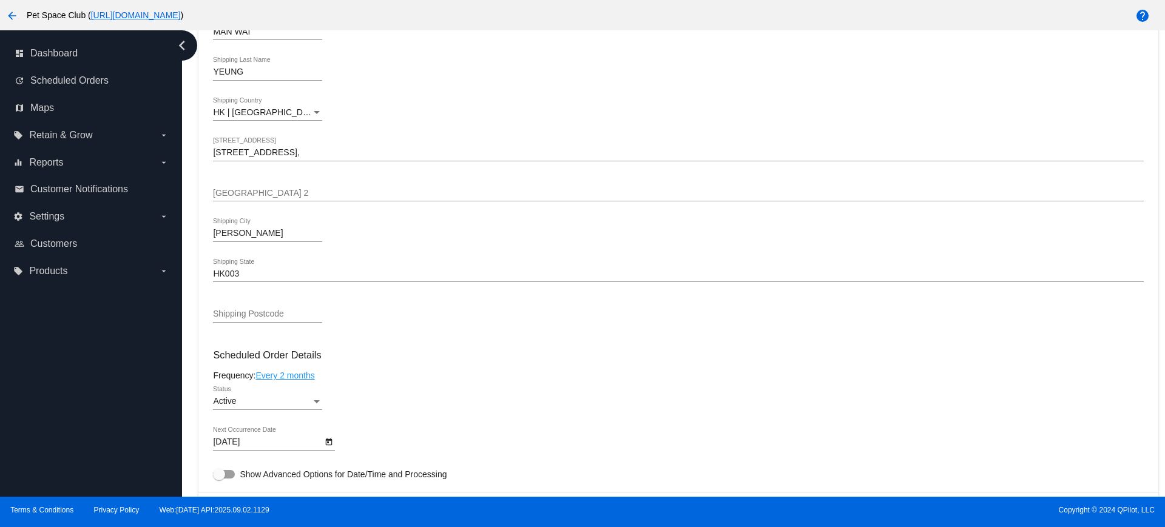
scroll to position [531, 0]
